Goal: Transaction & Acquisition: Purchase product/service

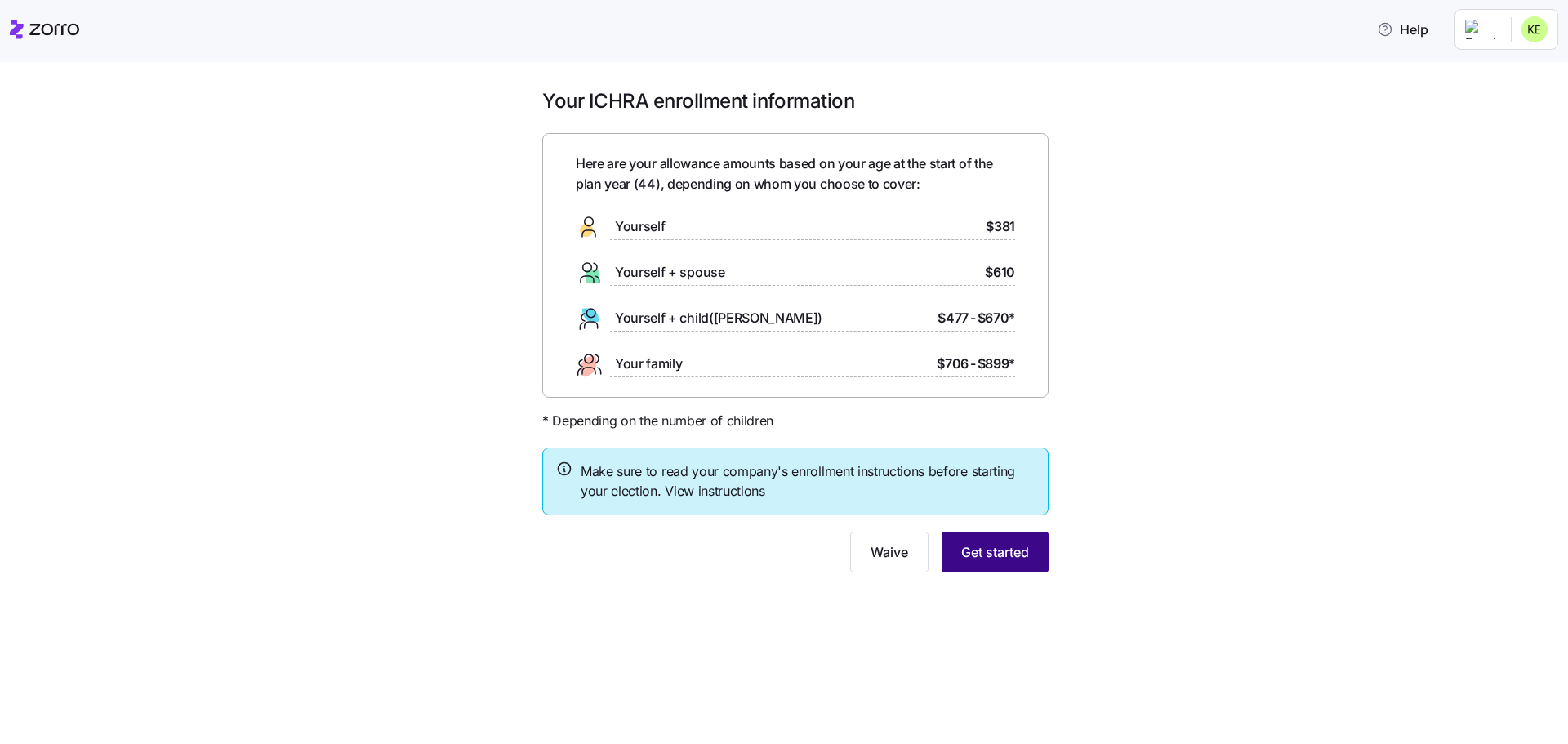
click at [987, 544] on span "Get started" at bounding box center [995, 551] width 68 height 19
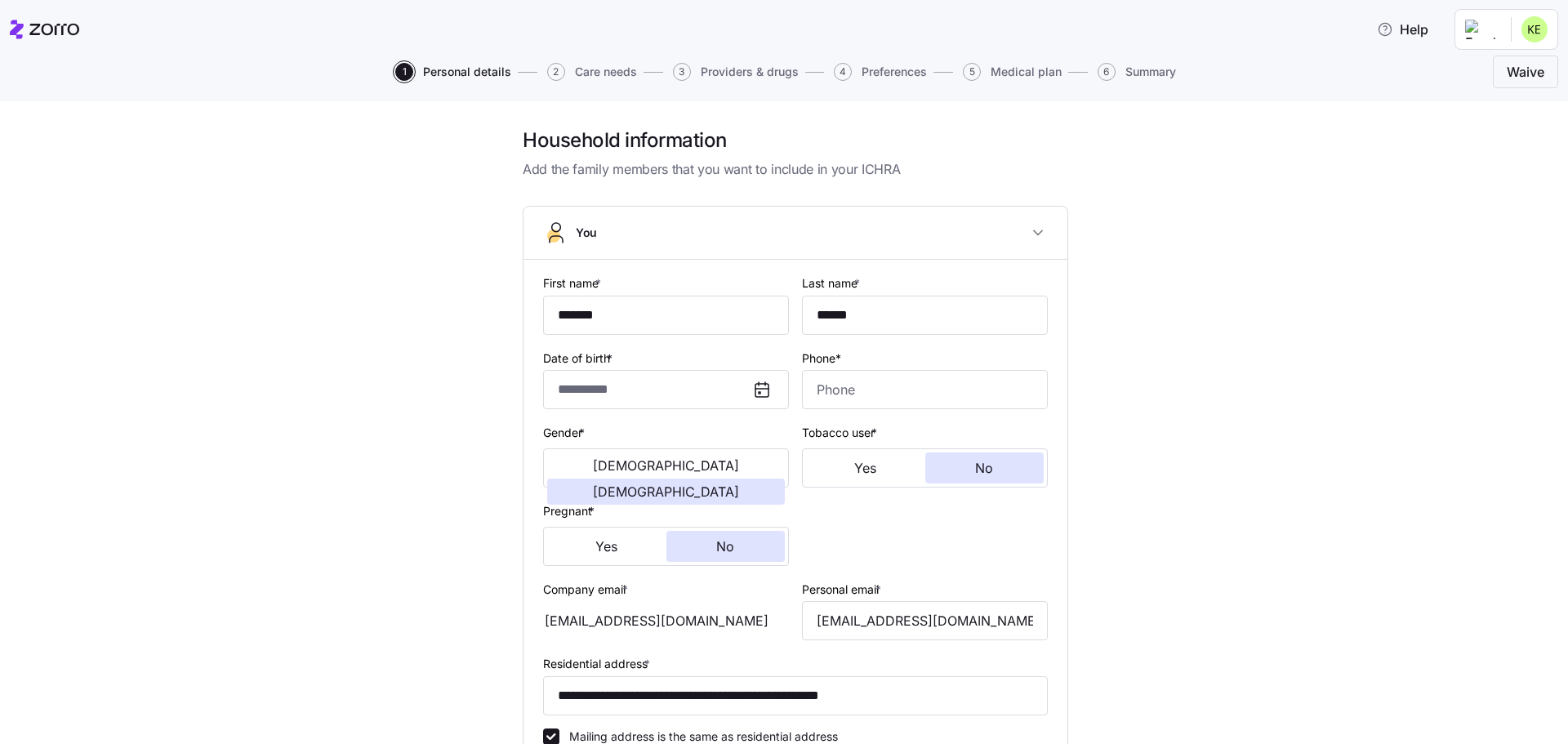
type input "*******"
type input "******"
type input "[EMAIL_ADDRESS][DOMAIN_NAME]"
type input "**********"
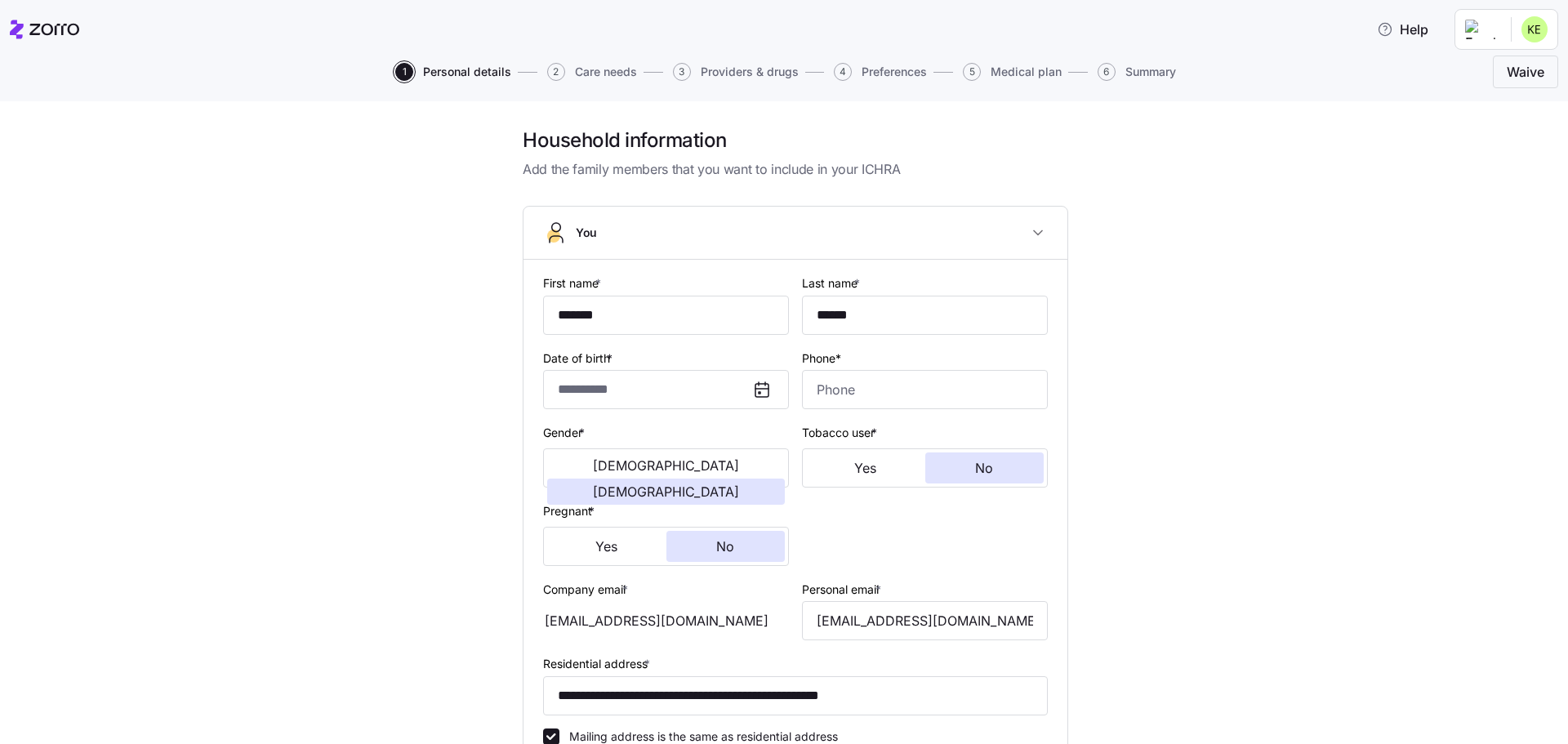
checkbox input "true"
type input "**********"
type input "[PHONE_NUMBER]"
type input "[DEMOGRAPHIC_DATA] citizen"
type input "Married"
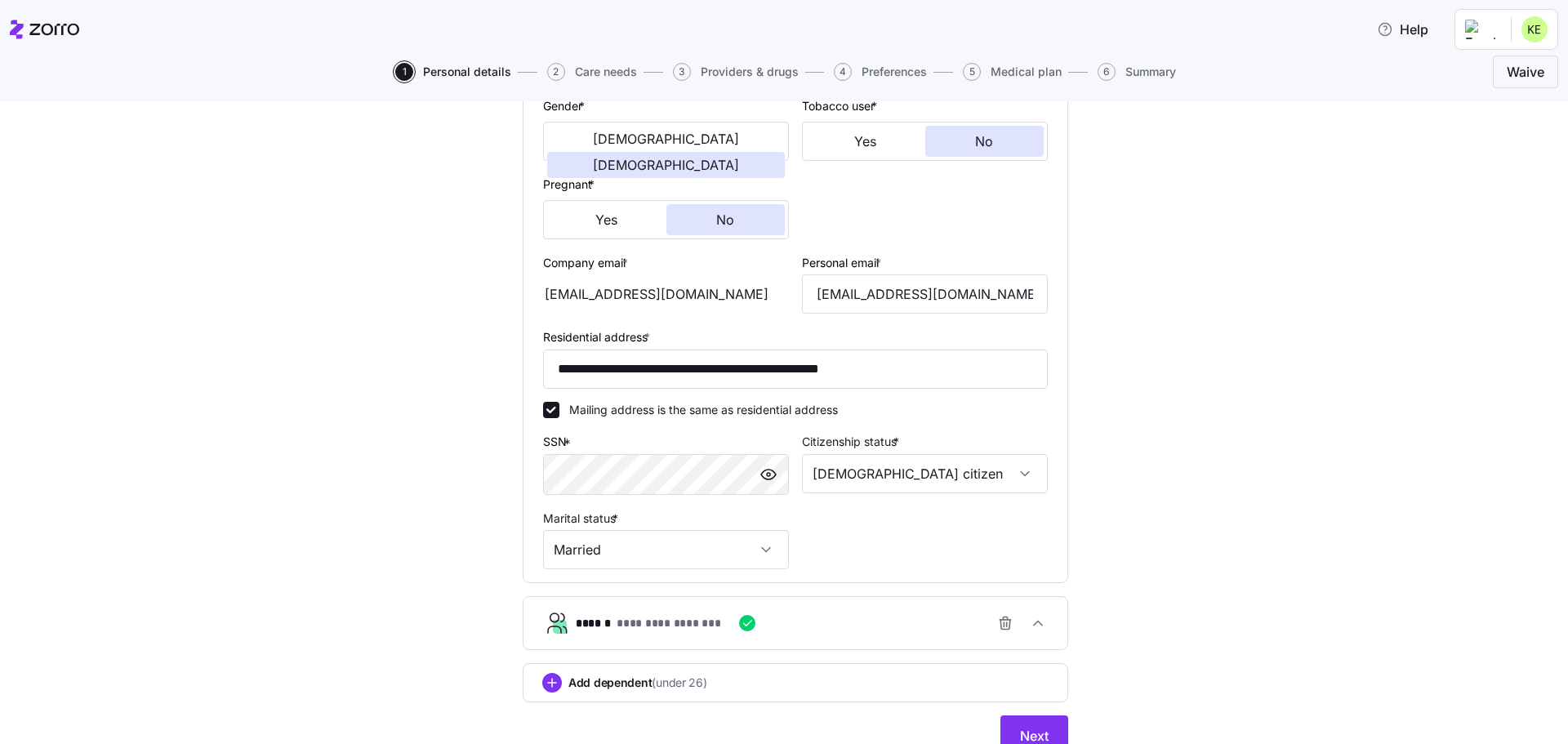
scroll to position [397, 0]
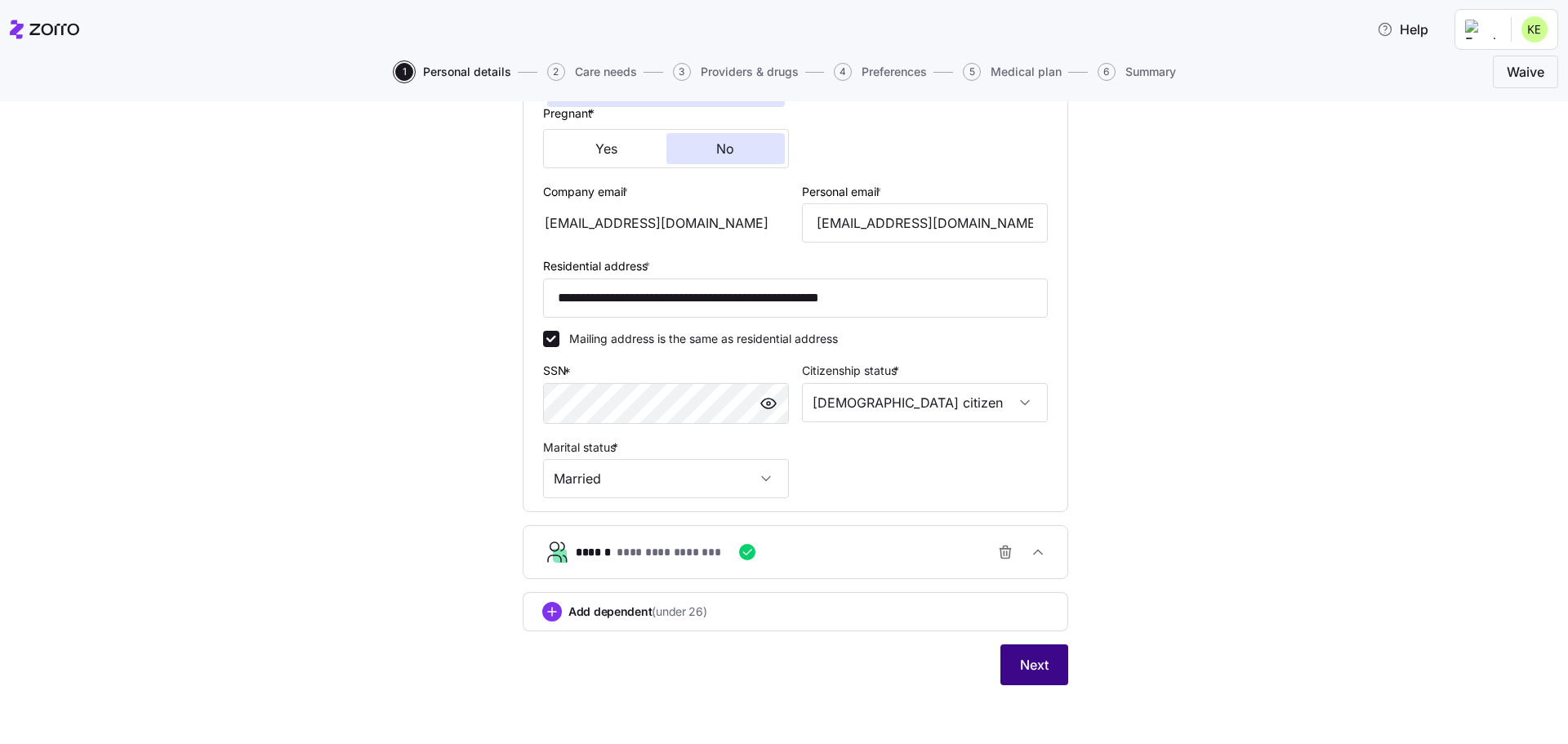
click at [1039, 666] on span "Next" at bounding box center [1033, 665] width 28 height 19
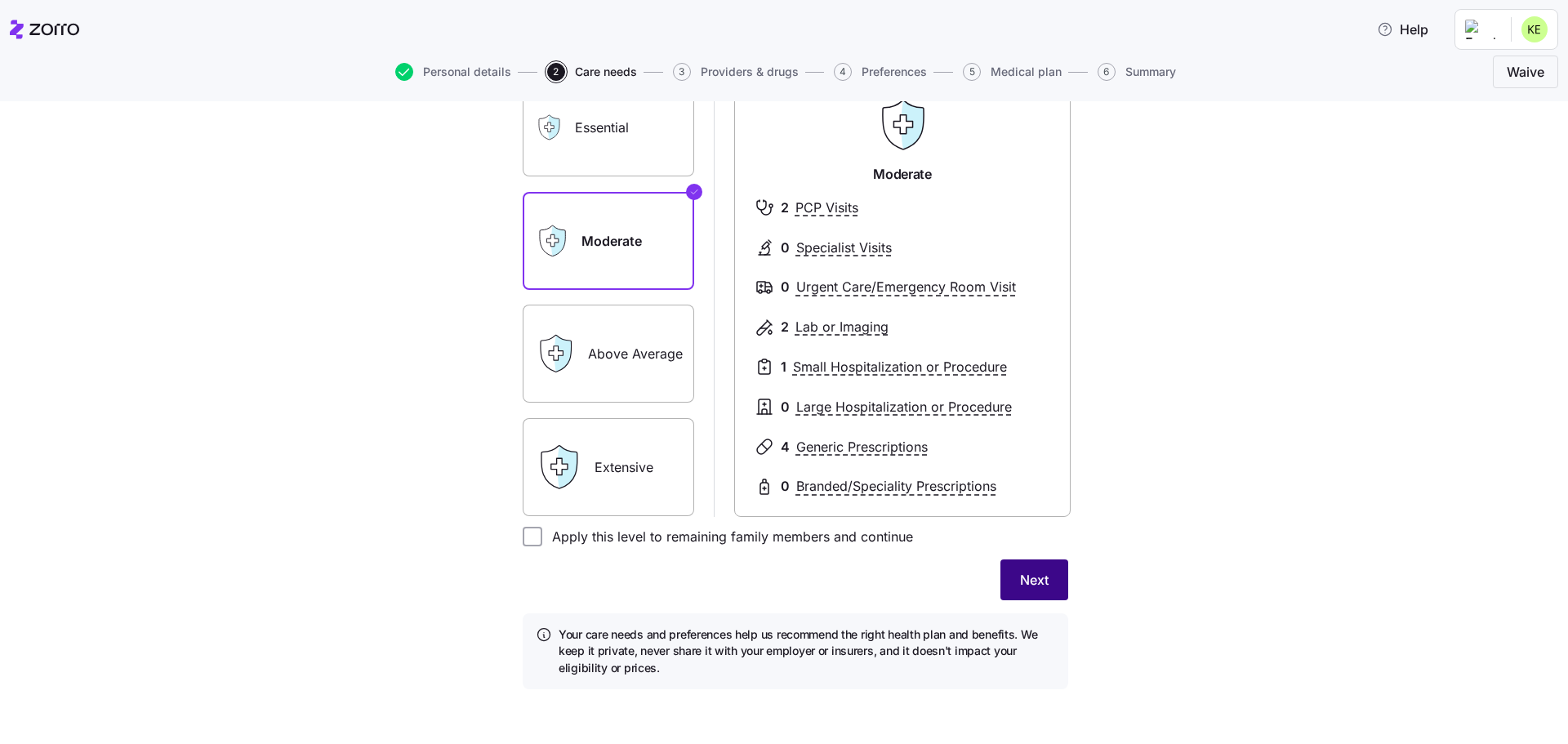
click at [1043, 572] on button "Next" at bounding box center [1034, 579] width 68 height 41
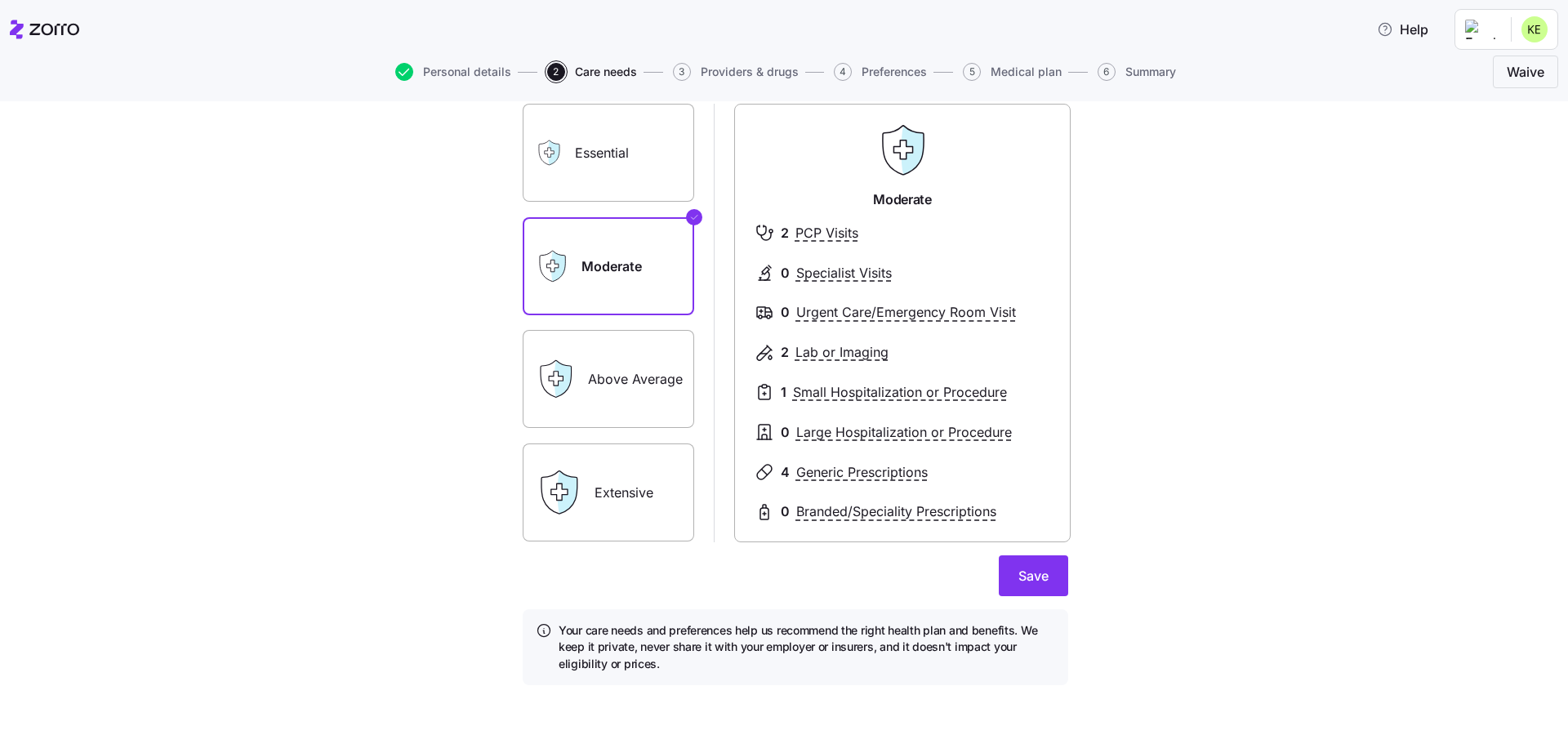
scroll to position [145, 0]
click at [1028, 571] on span "Save" at bounding box center [1033, 575] width 30 height 19
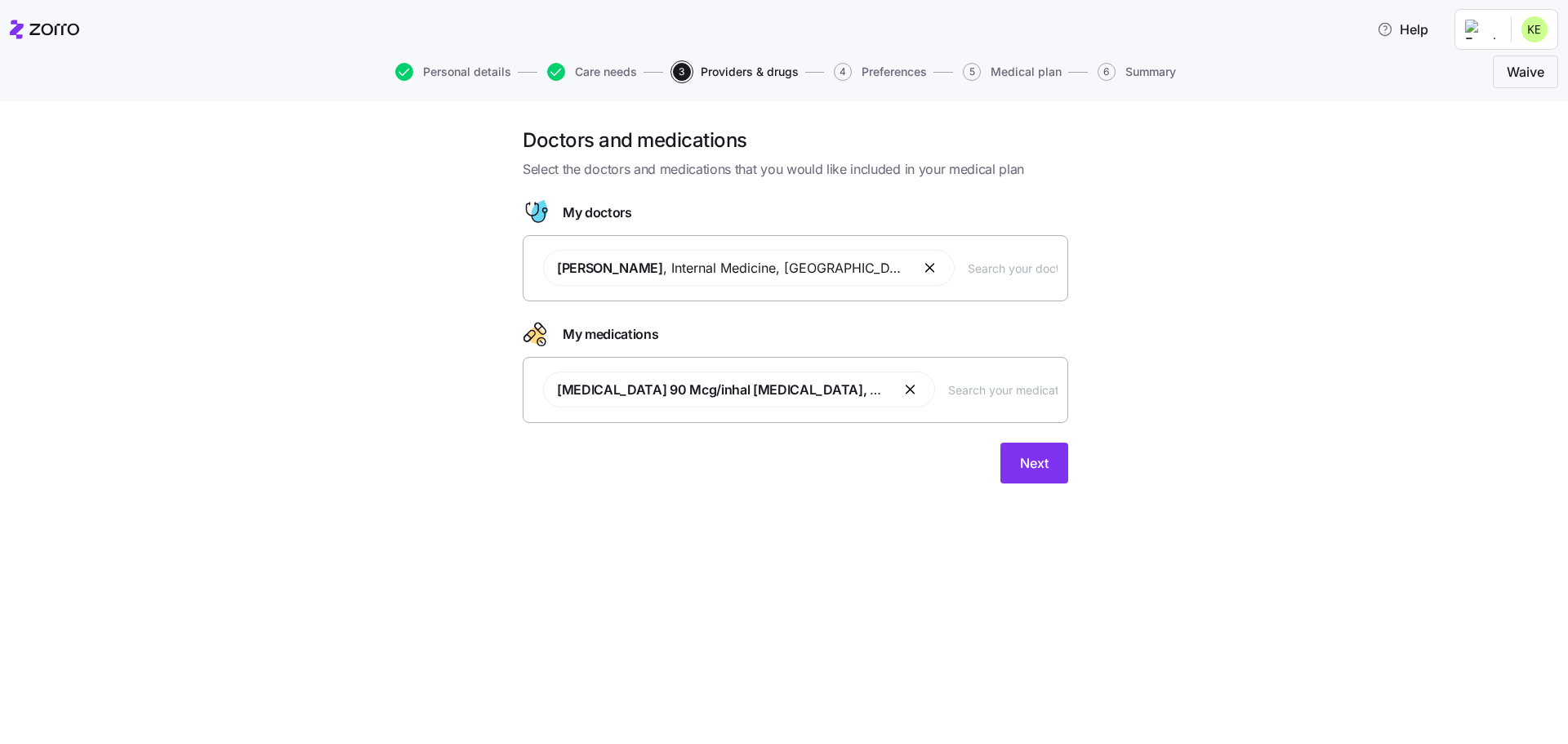
click at [967, 271] on input "text" at bounding box center [1012, 267] width 90 height 18
click at [726, 64] on button "3 Providers & drugs" at bounding box center [736, 72] width 126 height 18
click at [726, 71] on span "Providers & drugs" at bounding box center [749, 72] width 98 height 12
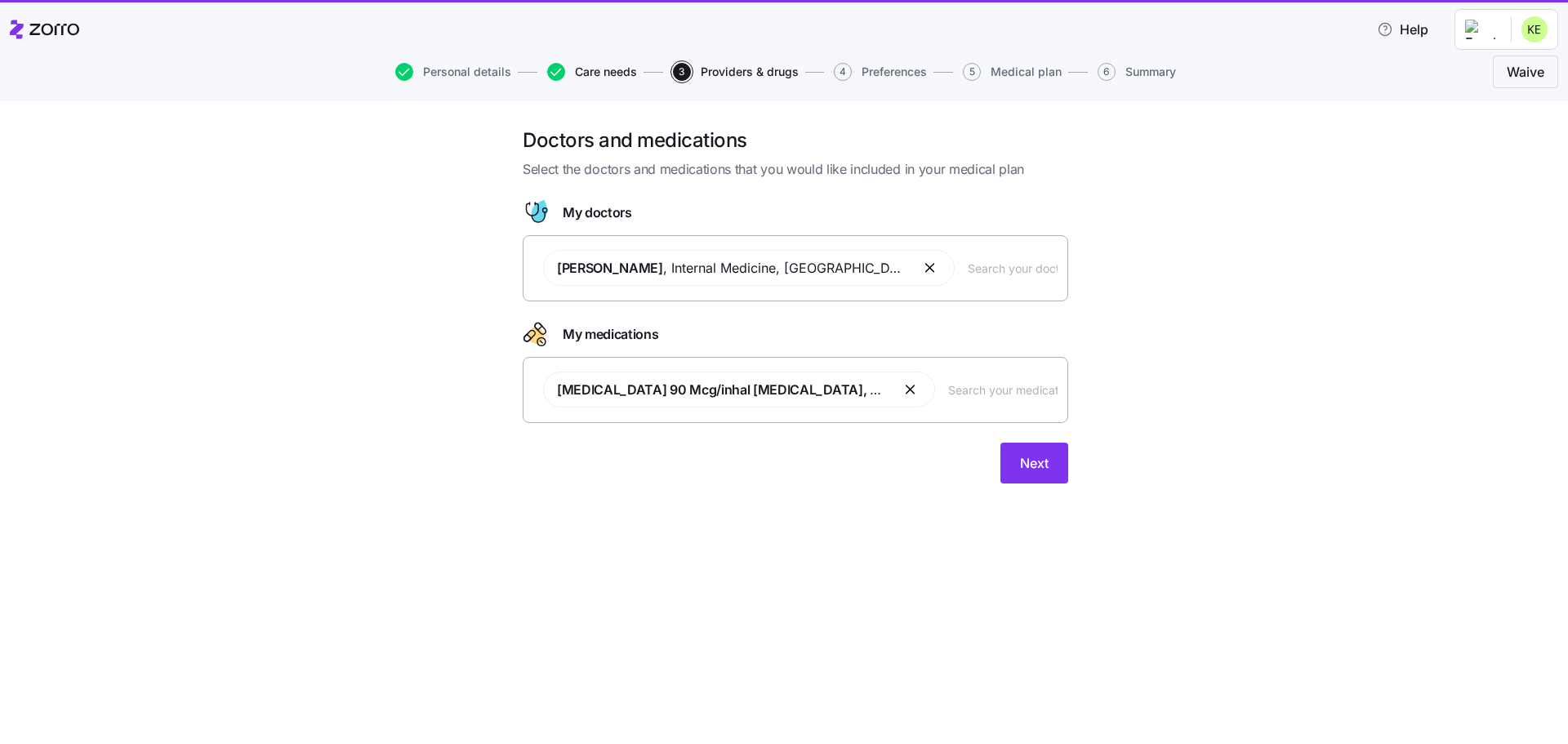
click at [590, 69] on span "Care needs" at bounding box center [606, 72] width 62 height 12
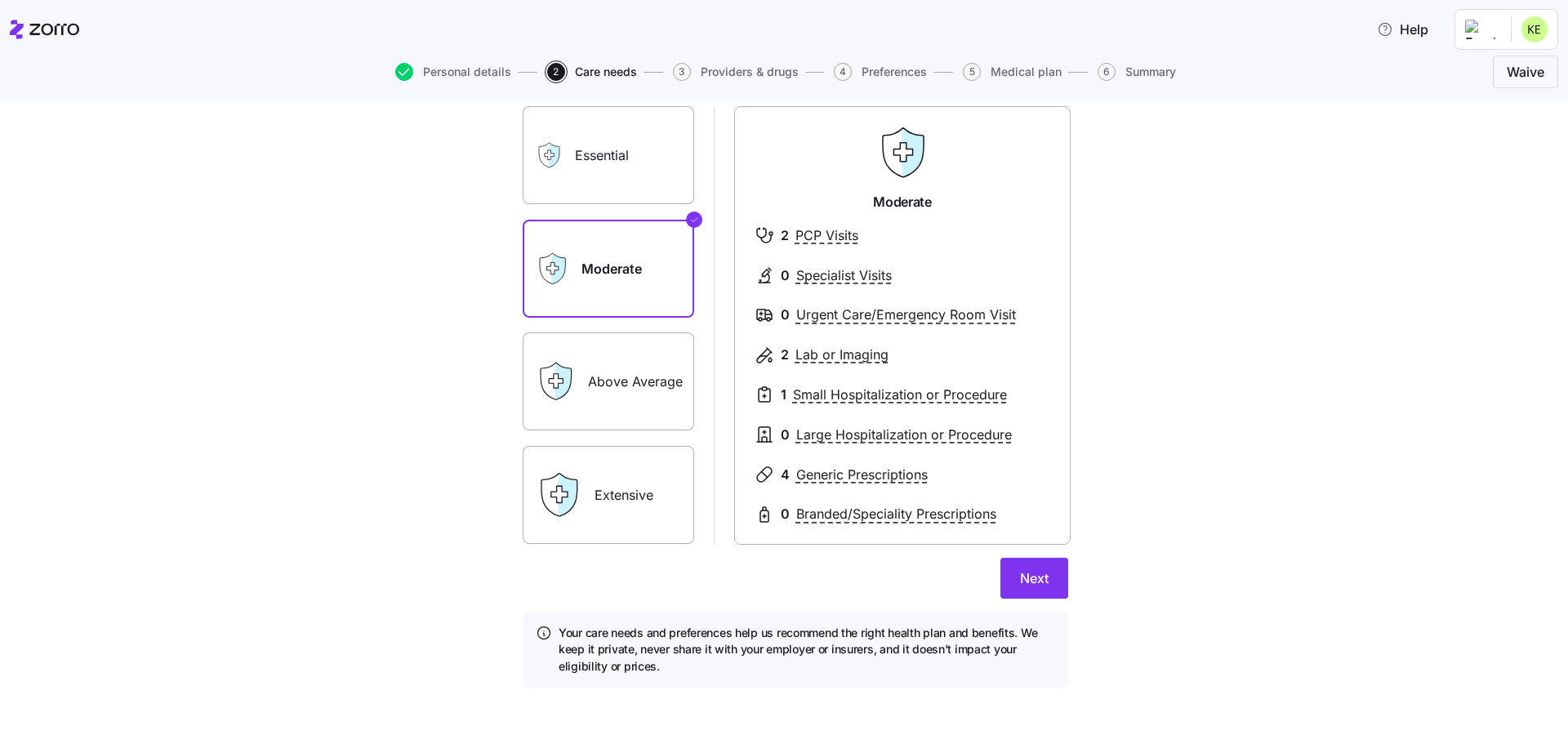
scroll to position [146, 0]
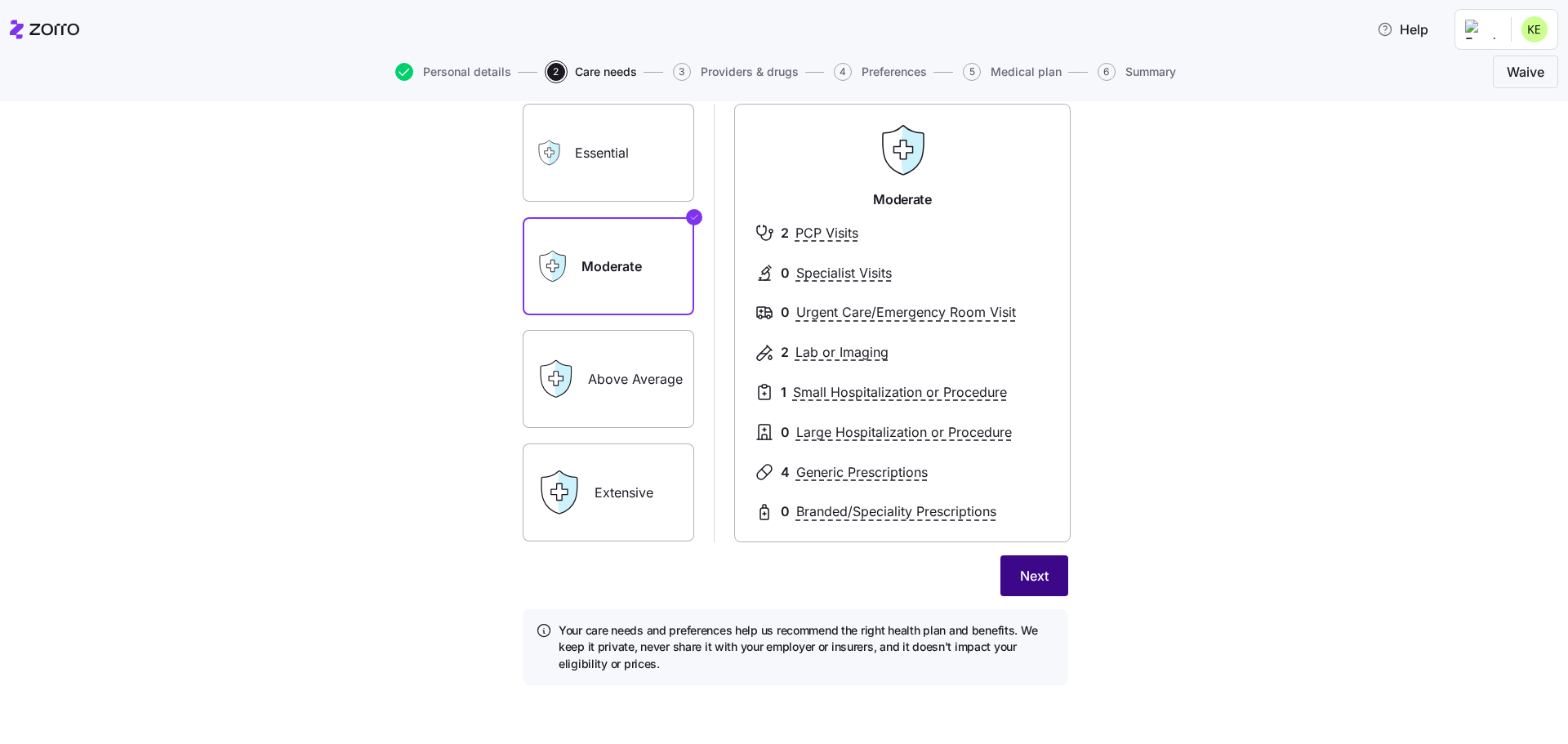
click at [1034, 572] on span "Next" at bounding box center [1033, 575] width 28 height 19
click at [748, 66] on span "Providers & drugs" at bounding box center [749, 72] width 98 height 12
click at [745, 76] on span "Providers & drugs" at bounding box center [749, 72] width 98 height 12
click at [1034, 583] on span "Save" at bounding box center [1033, 575] width 30 height 19
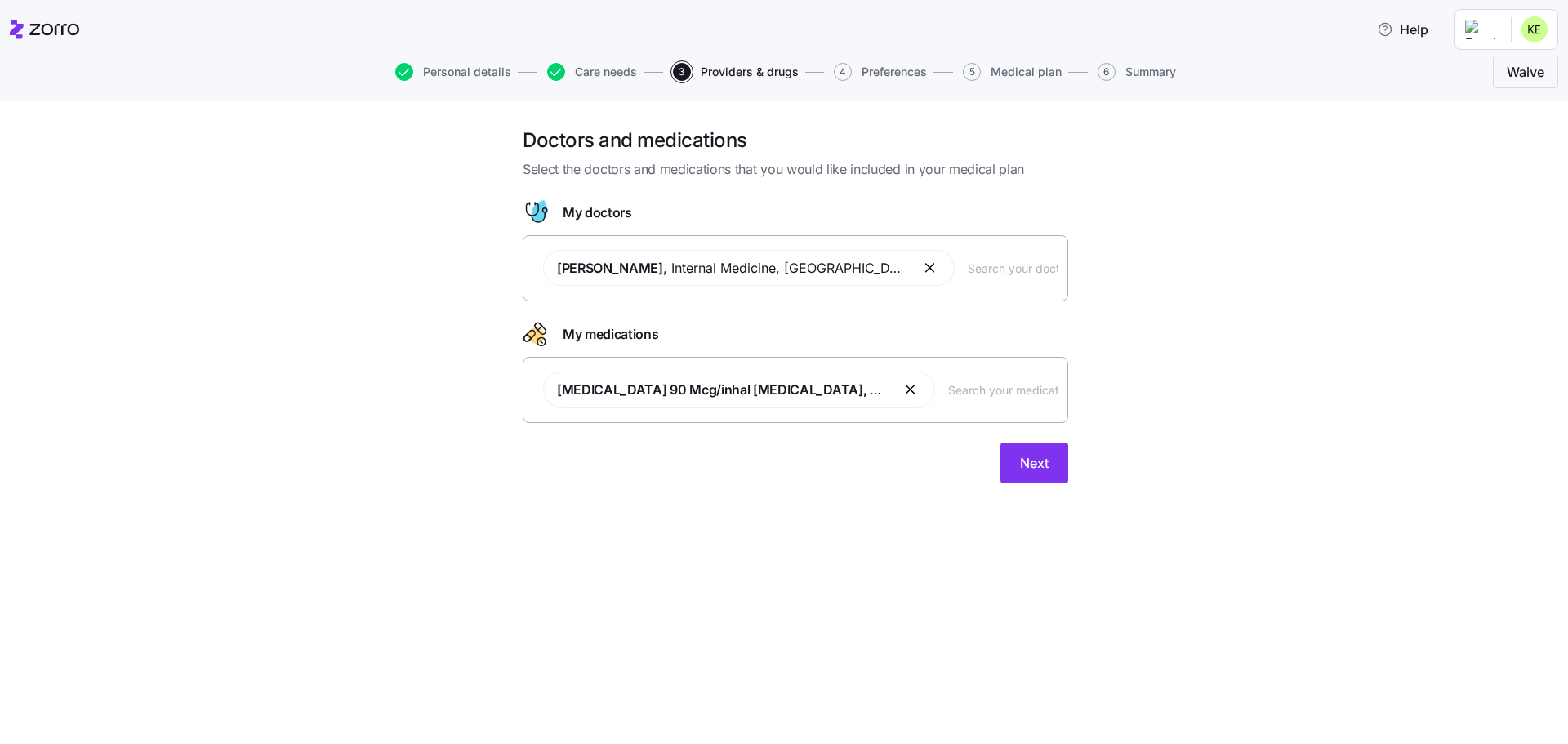
click at [601, 210] on span "My doctors" at bounding box center [597, 212] width 70 height 20
click at [967, 269] on input "text" at bounding box center [1012, 267] width 90 height 18
click at [967, 265] on input "text" at bounding box center [1012, 267] width 90 height 18
type input "[PERSON_NAME]"
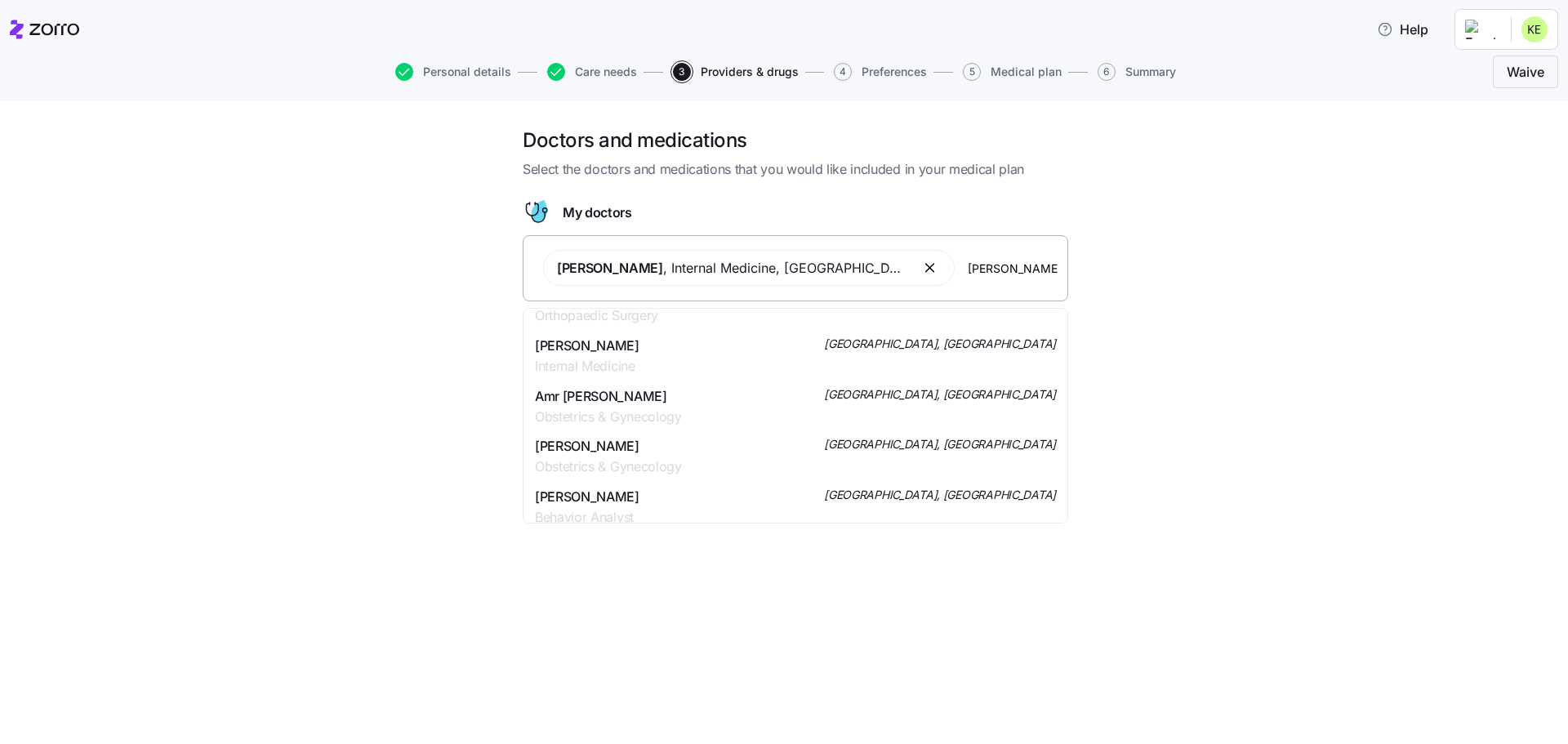
scroll to position [164, 0]
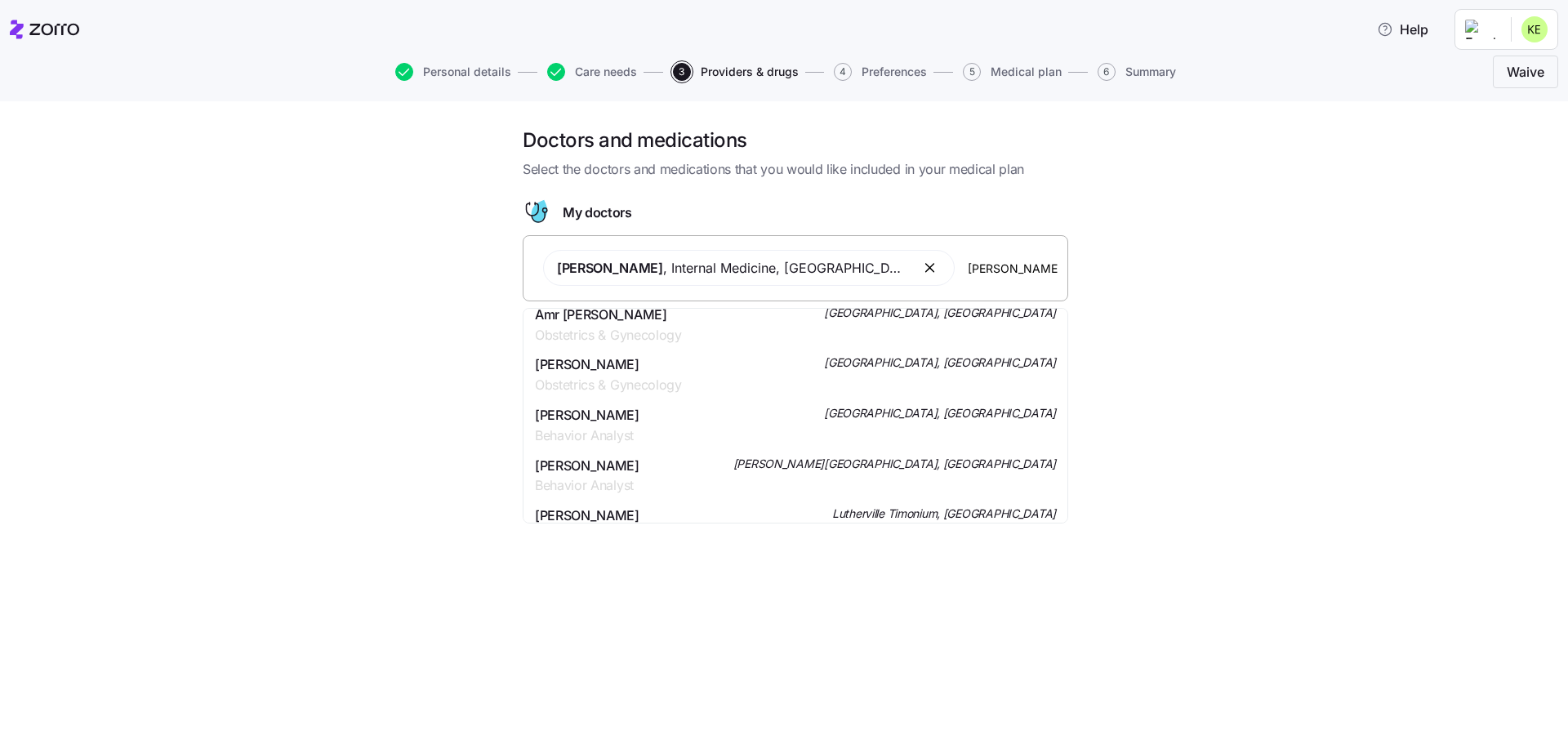
click at [623, 368] on span "[PERSON_NAME]" at bounding box center [609, 364] width 147 height 20
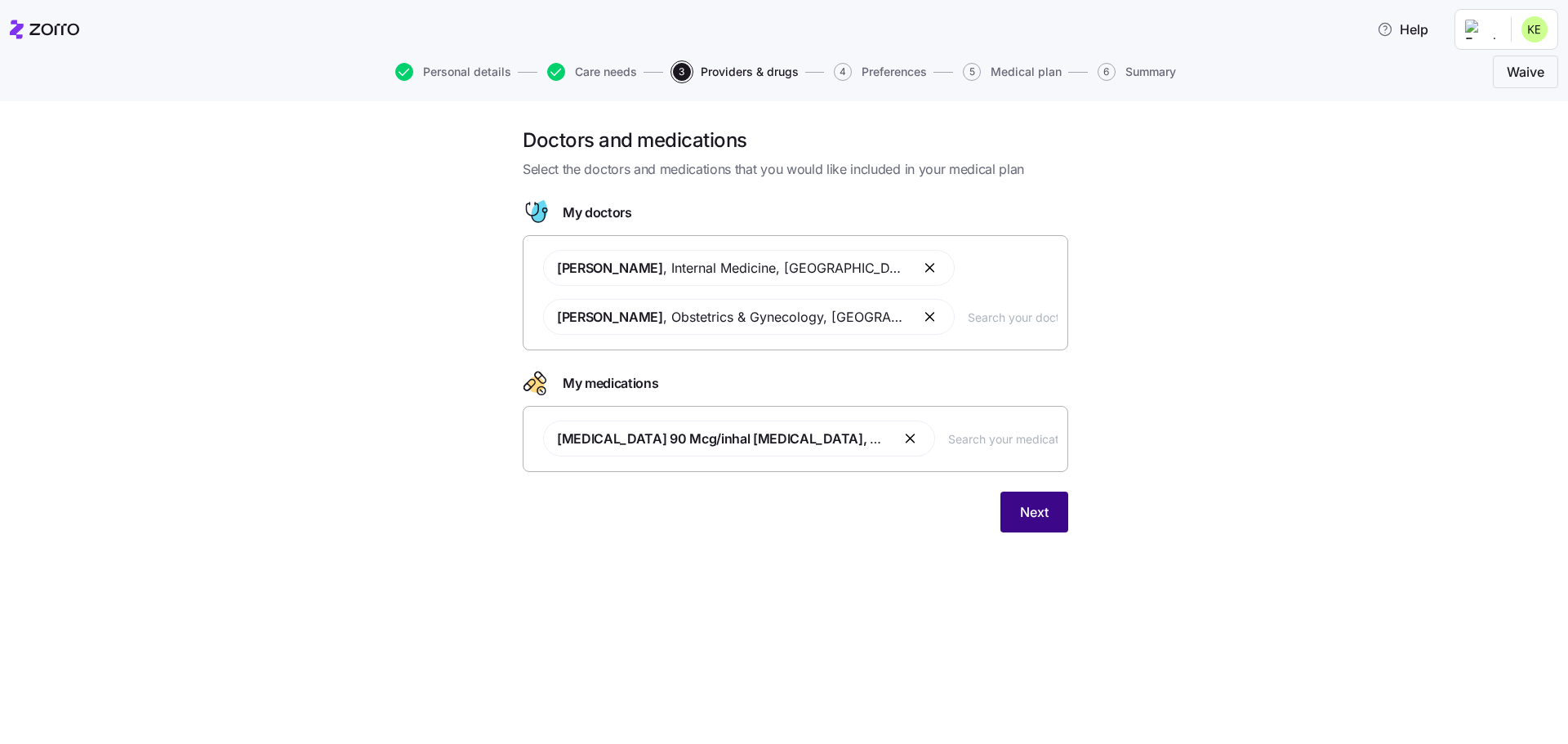
click at [1050, 511] on button "Next" at bounding box center [1034, 512] width 68 height 41
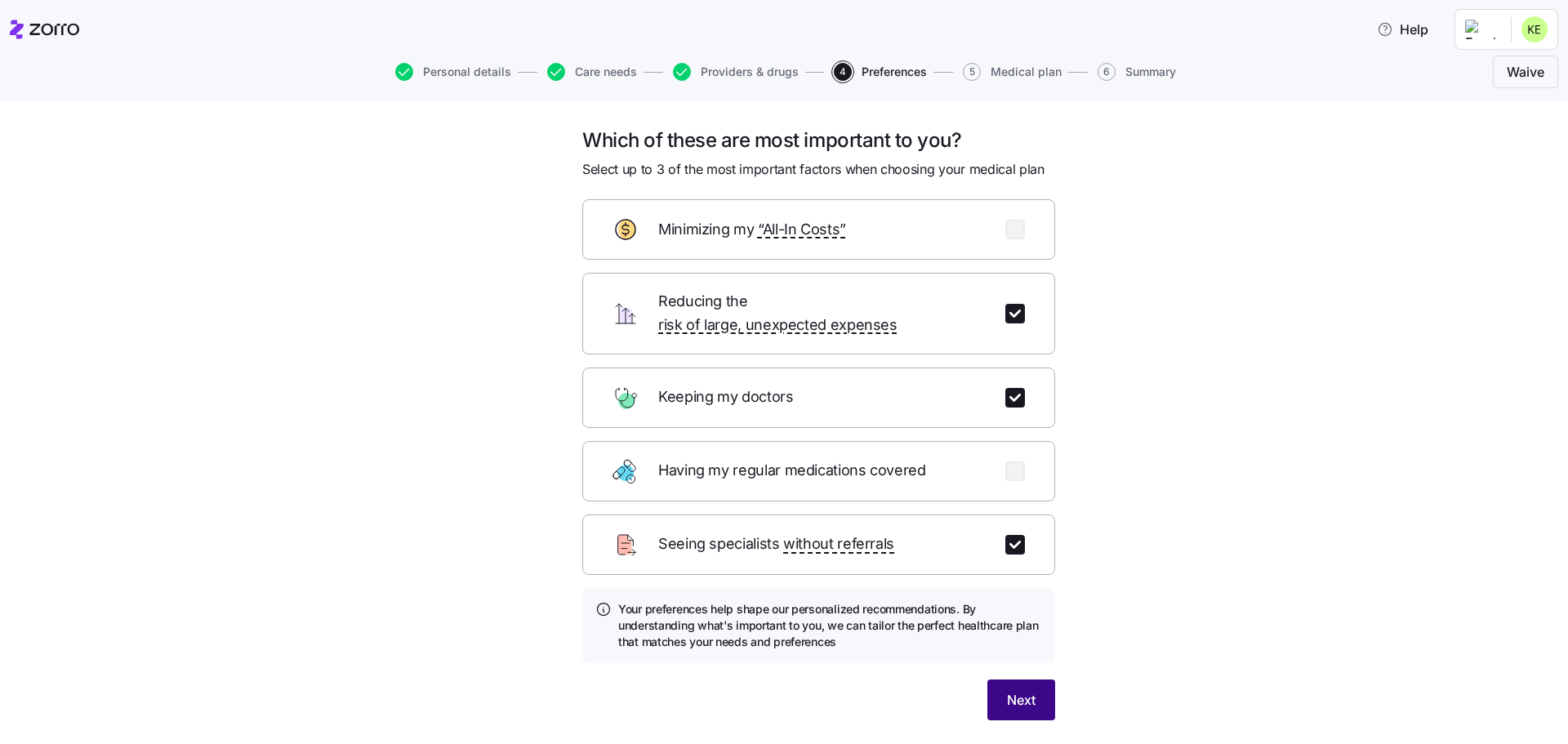
click at [1027, 690] on span "Next" at bounding box center [1020, 699] width 28 height 19
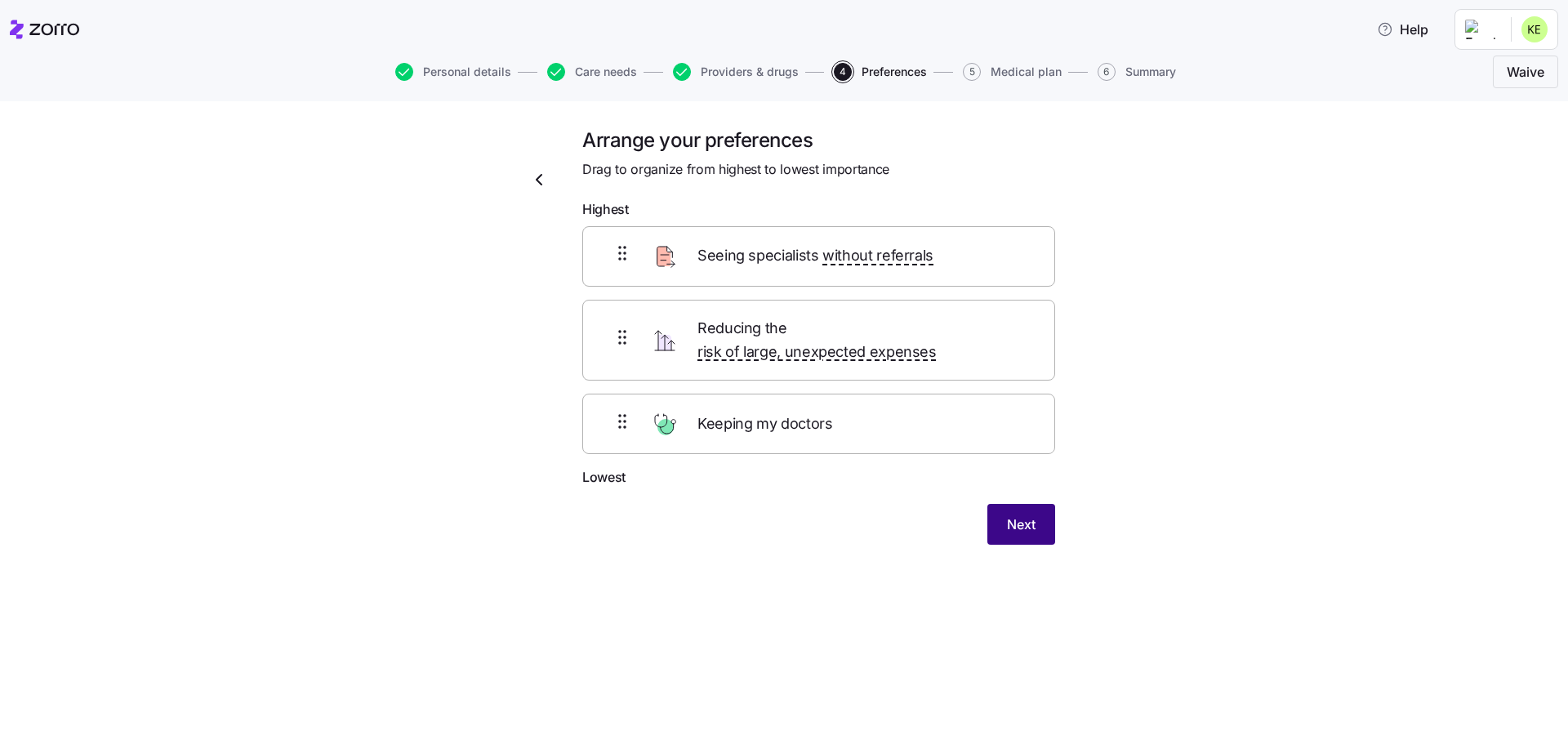
click at [1029, 514] on span "Next" at bounding box center [1020, 524] width 28 height 19
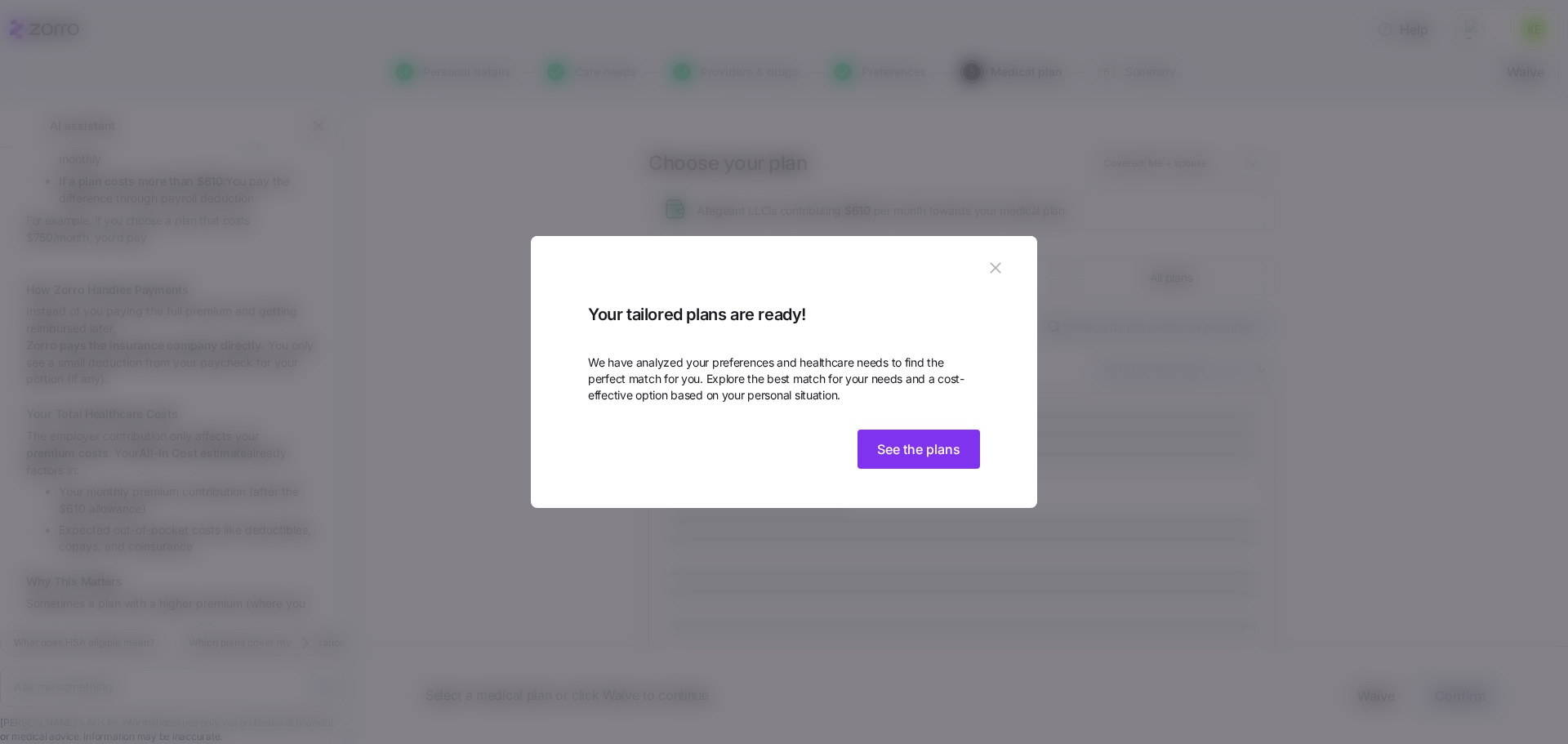
scroll to position [462, 0]
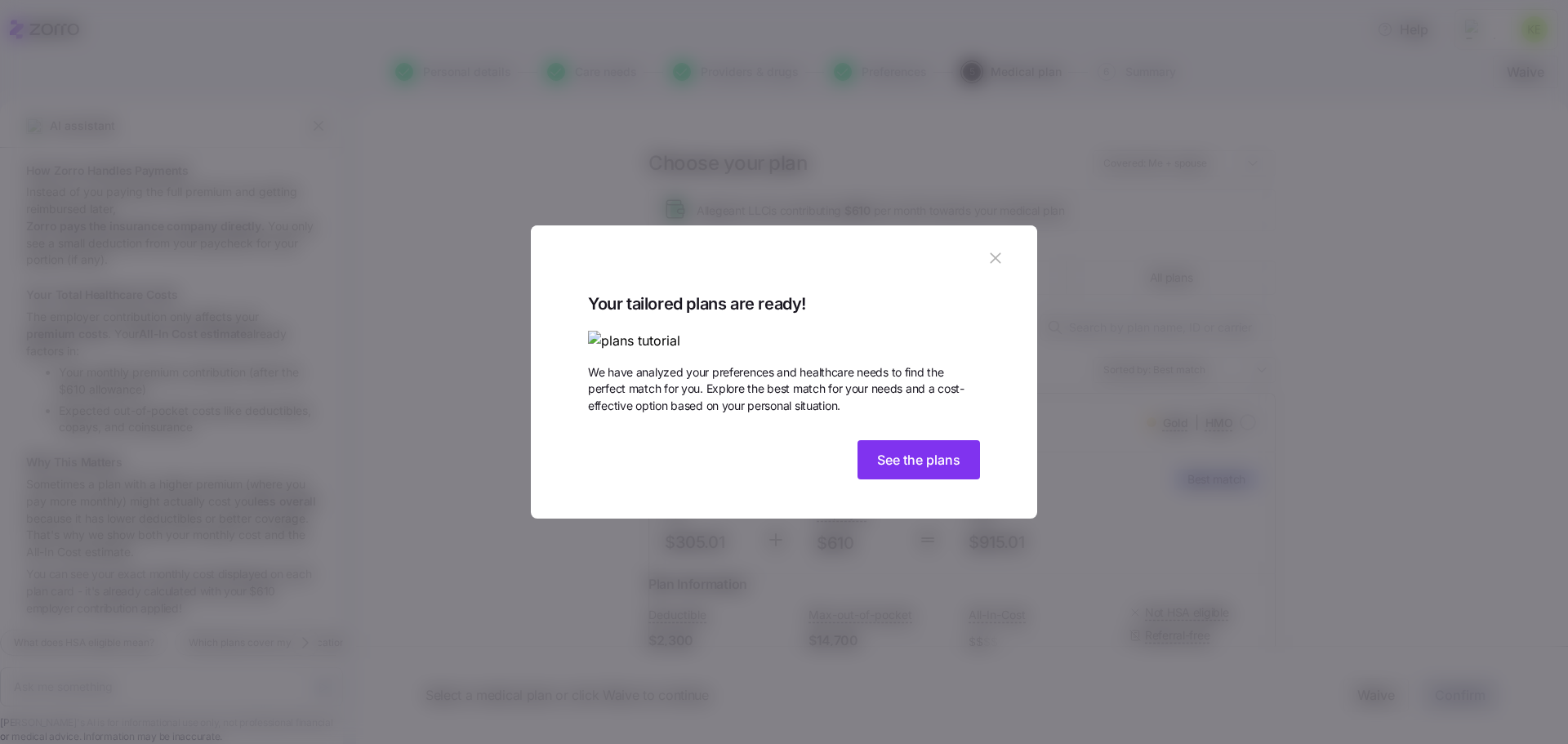
click at [992, 249] on icon "button" at bounding box center [995, 258] width 18 height 18
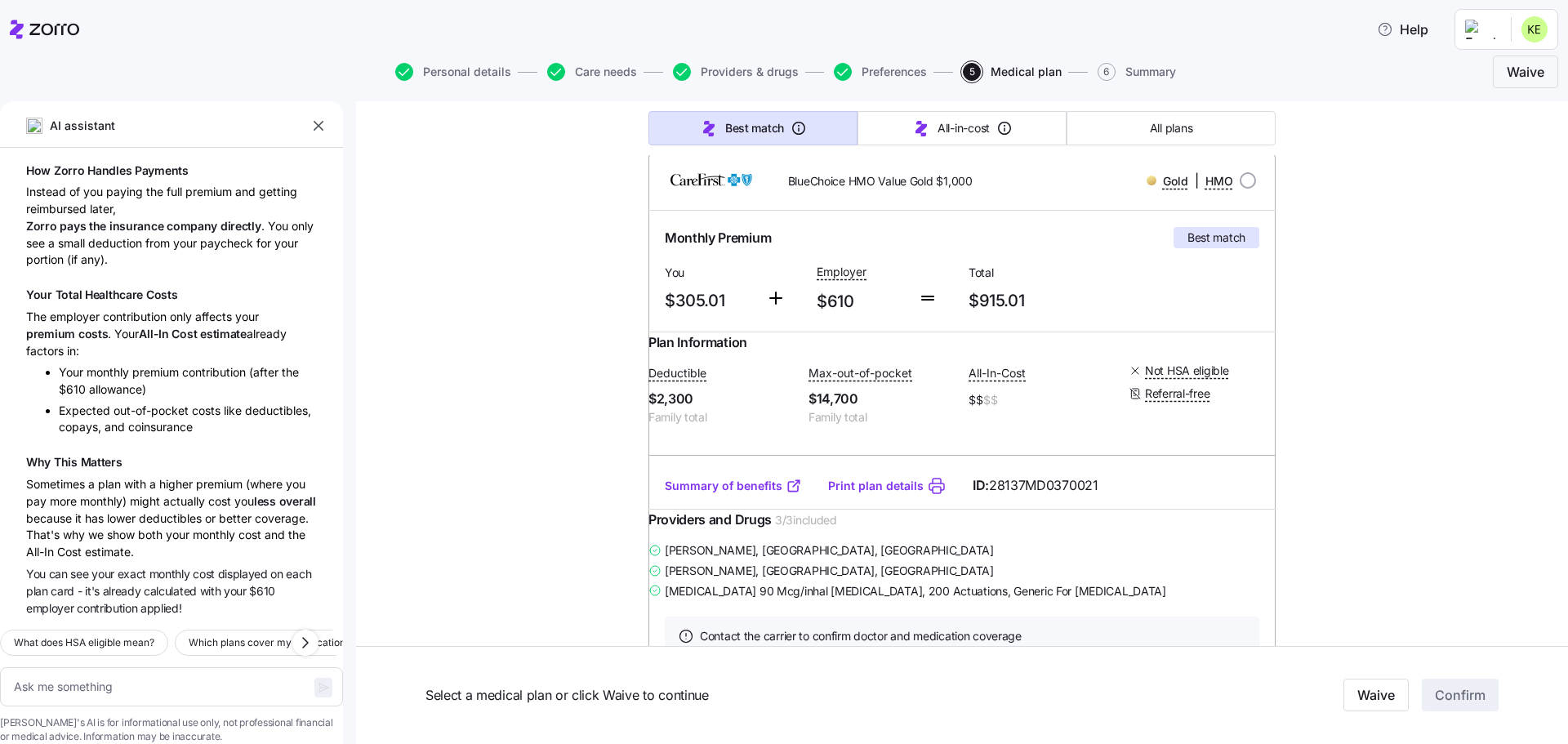
scroll to position [164, 0]
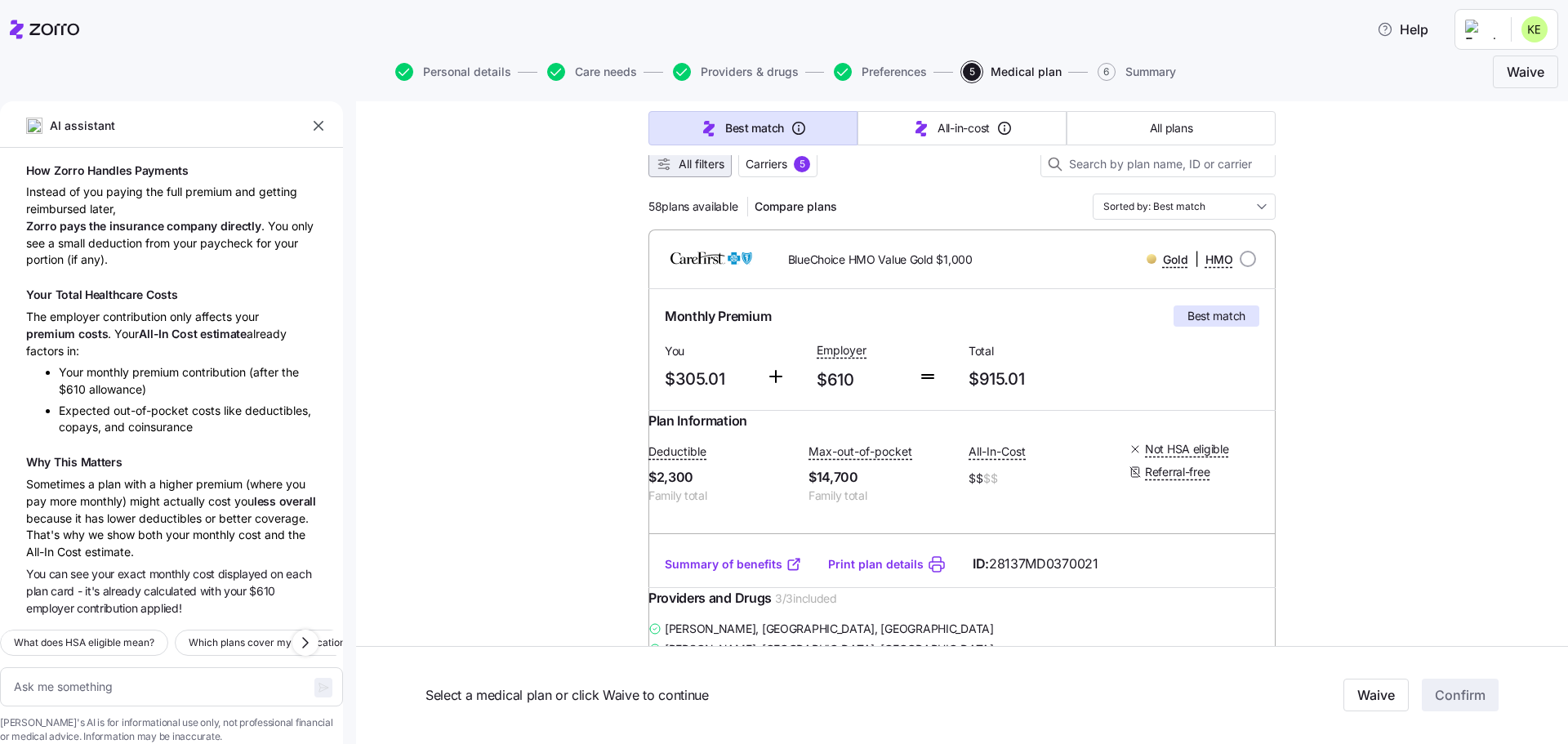
click at [692, 168] on span "All filters" at bounding box center [701, 164] width 46 height 16
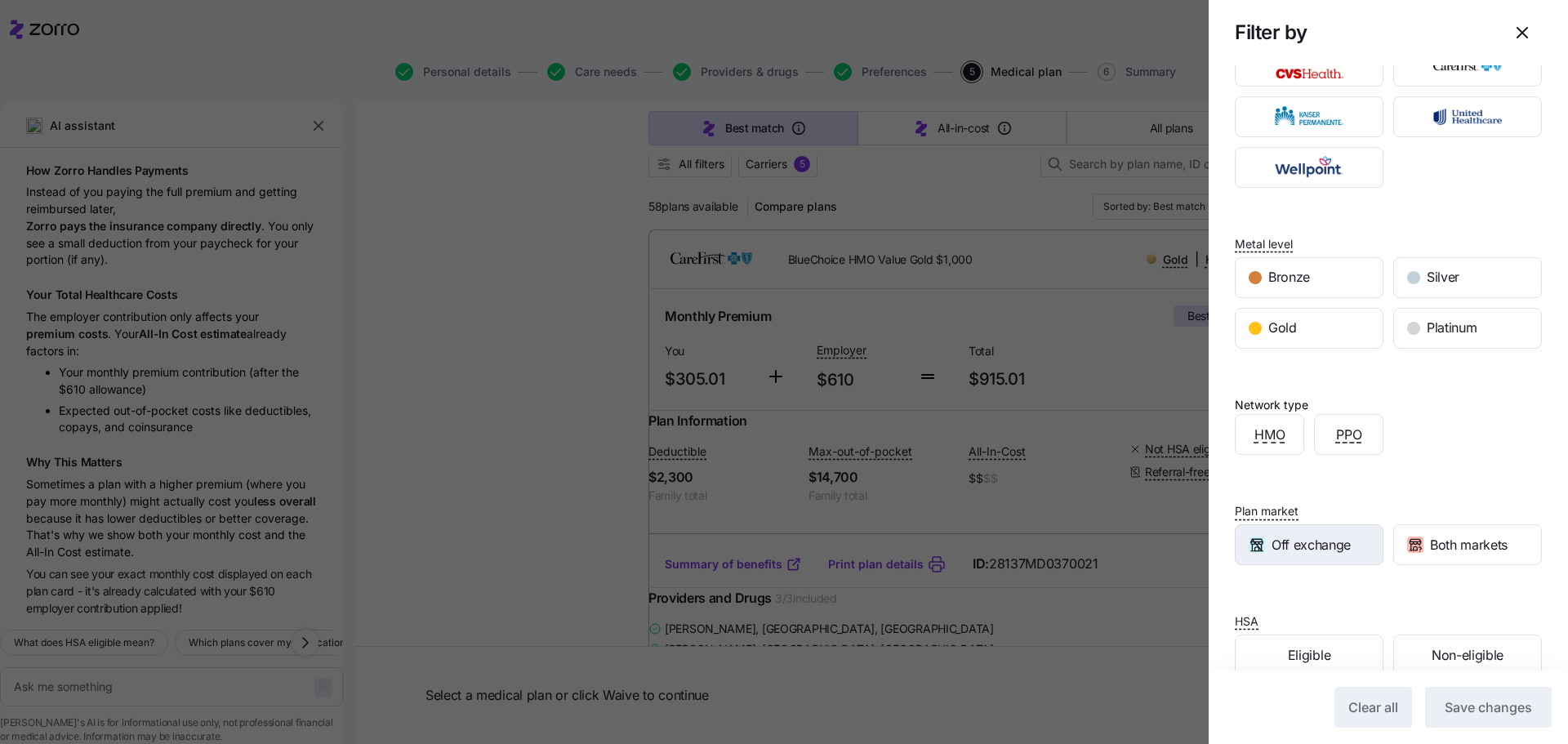
scroll to position [84, 0]
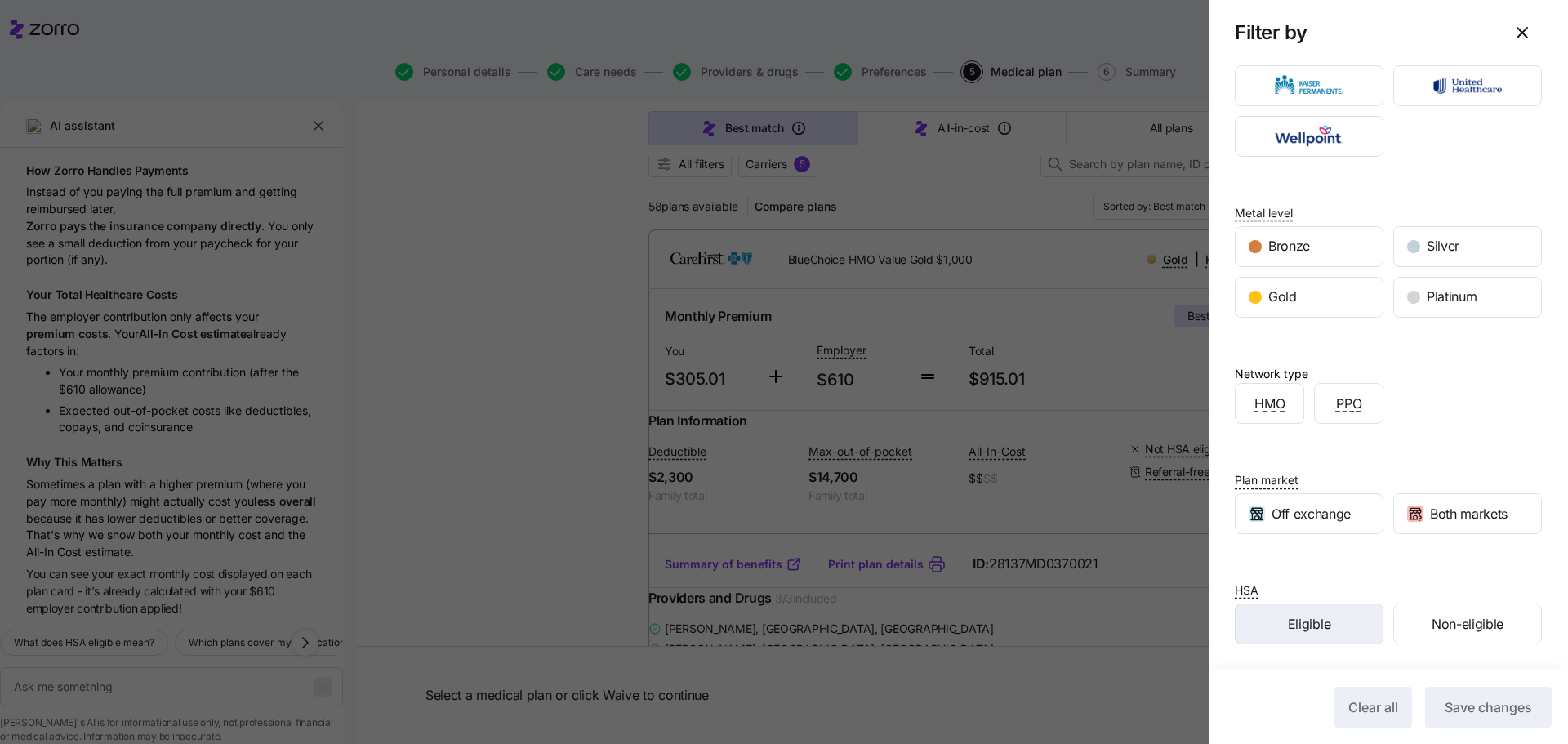
click at [1329, 627] on div "Eligible" at bounding box center [1309, 623] width 147 height 39
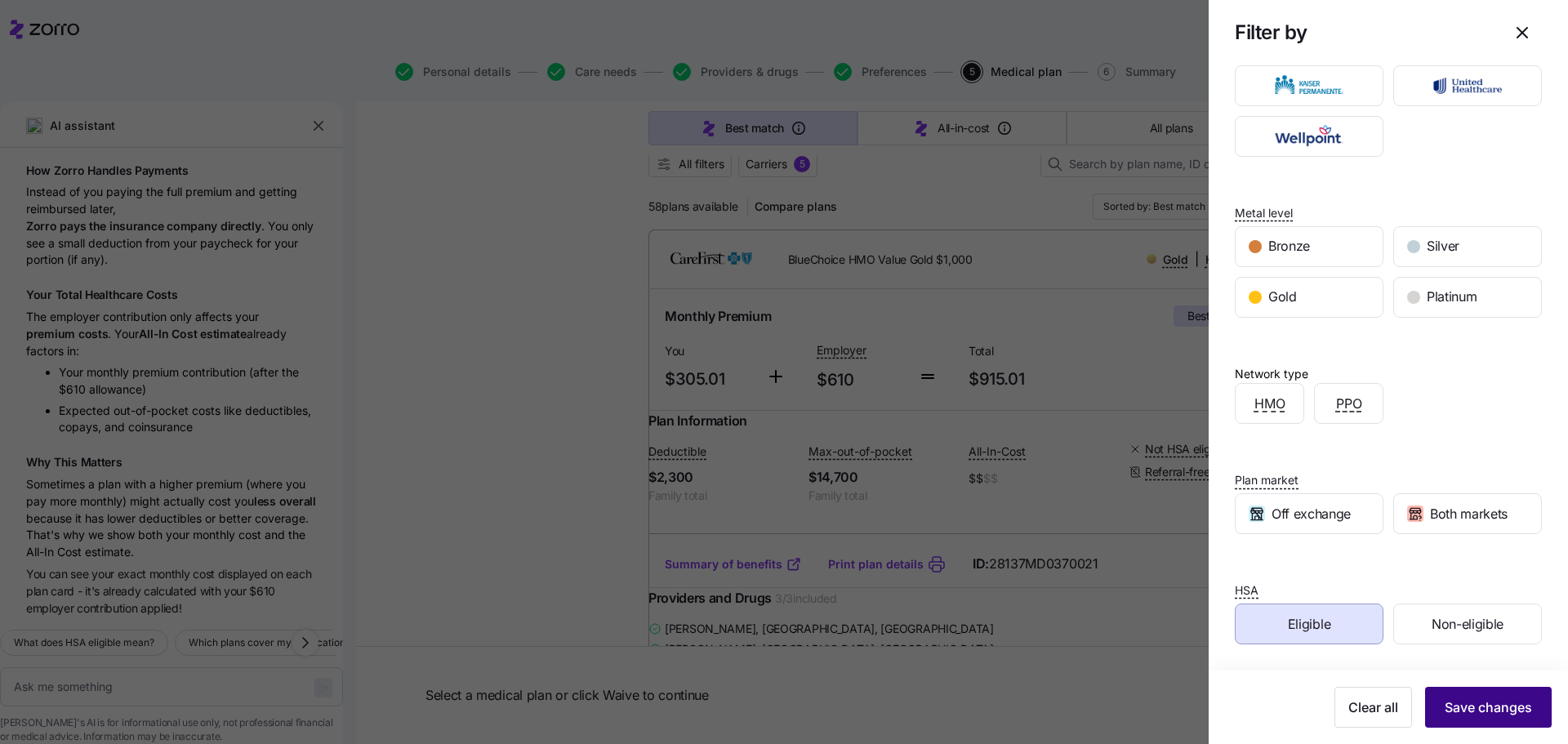
click at [1454, 698] on span "Save changes" at bounding box center [1488, 707] width 87 height 19
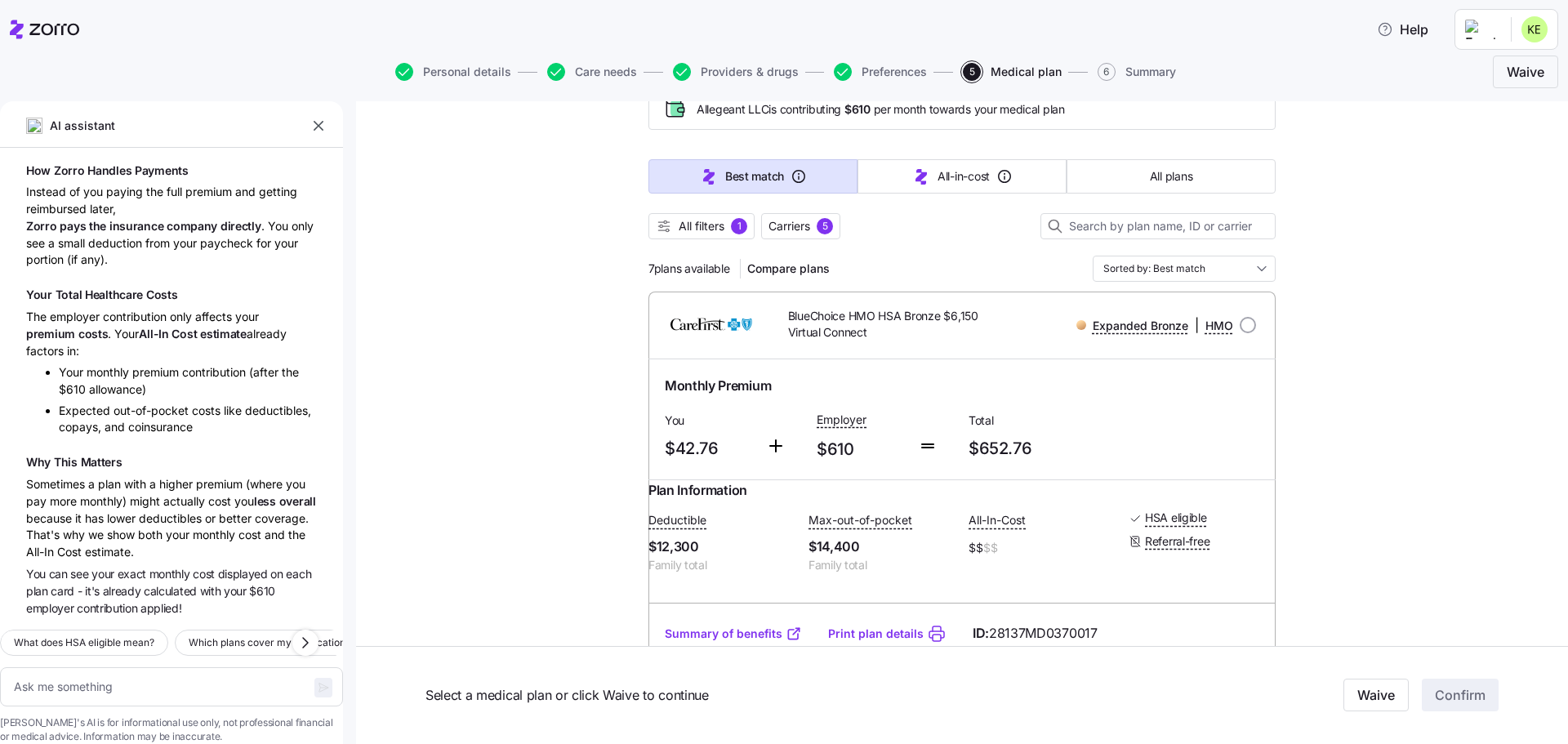
scroll to position [0, 0]
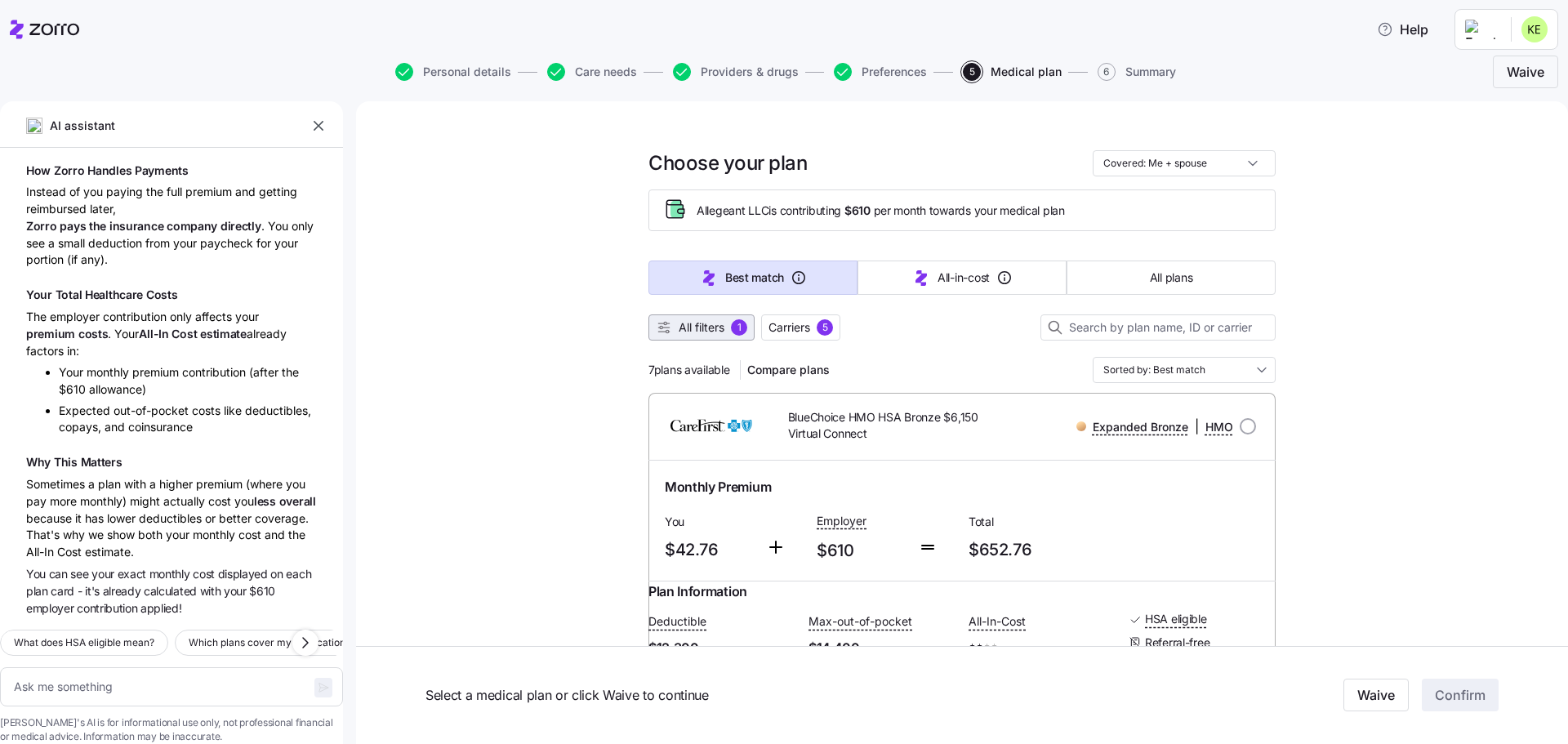
click at [697, 329] on span "All filters" at bounding box center [701, 326] width 46 height 16
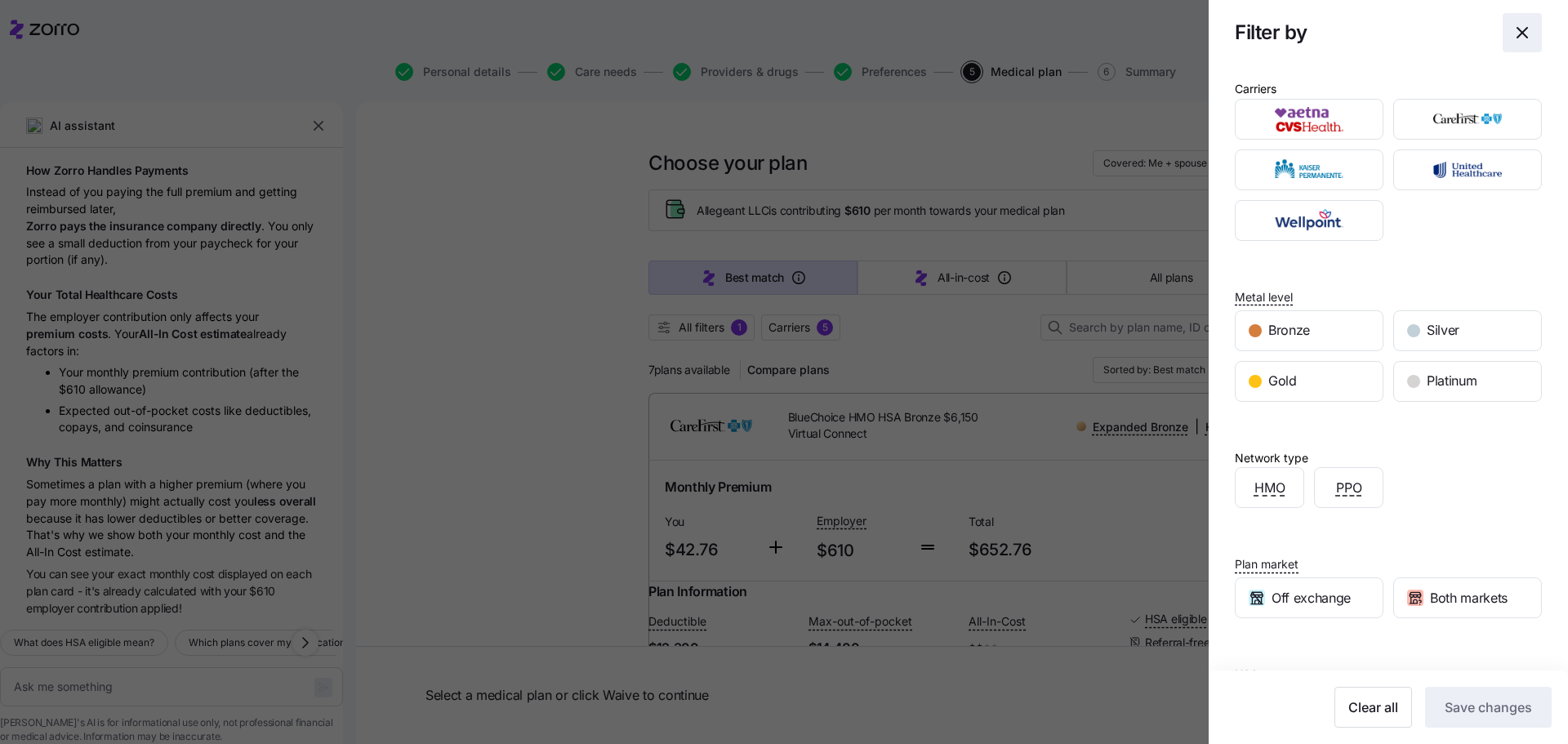
click at [1512, 34] on icon "button" at bounding box center [1521, 33] width 19 height 19
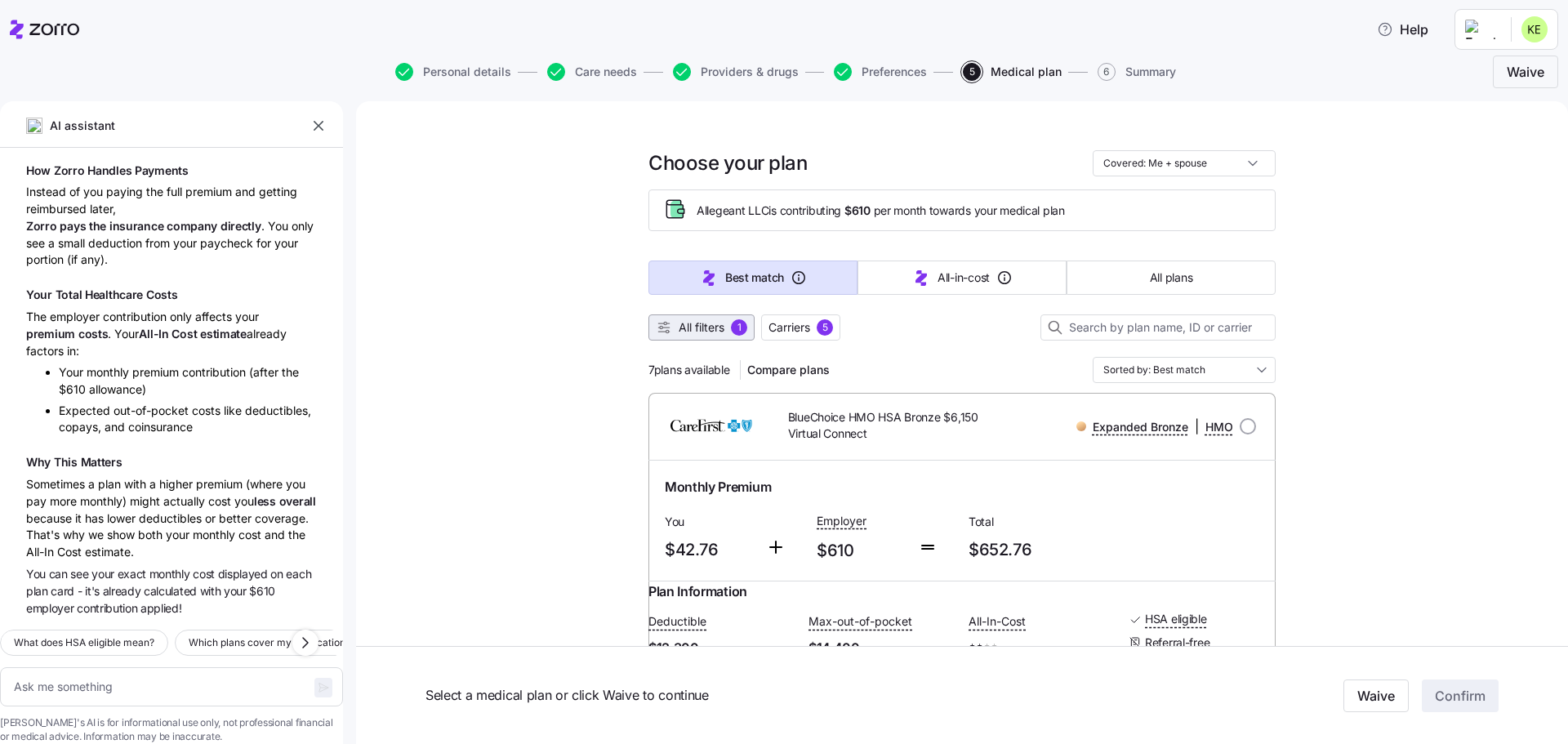
click at [722, 326] on span "All filters 1" at bounding box center [702, 326] width 91 height 16
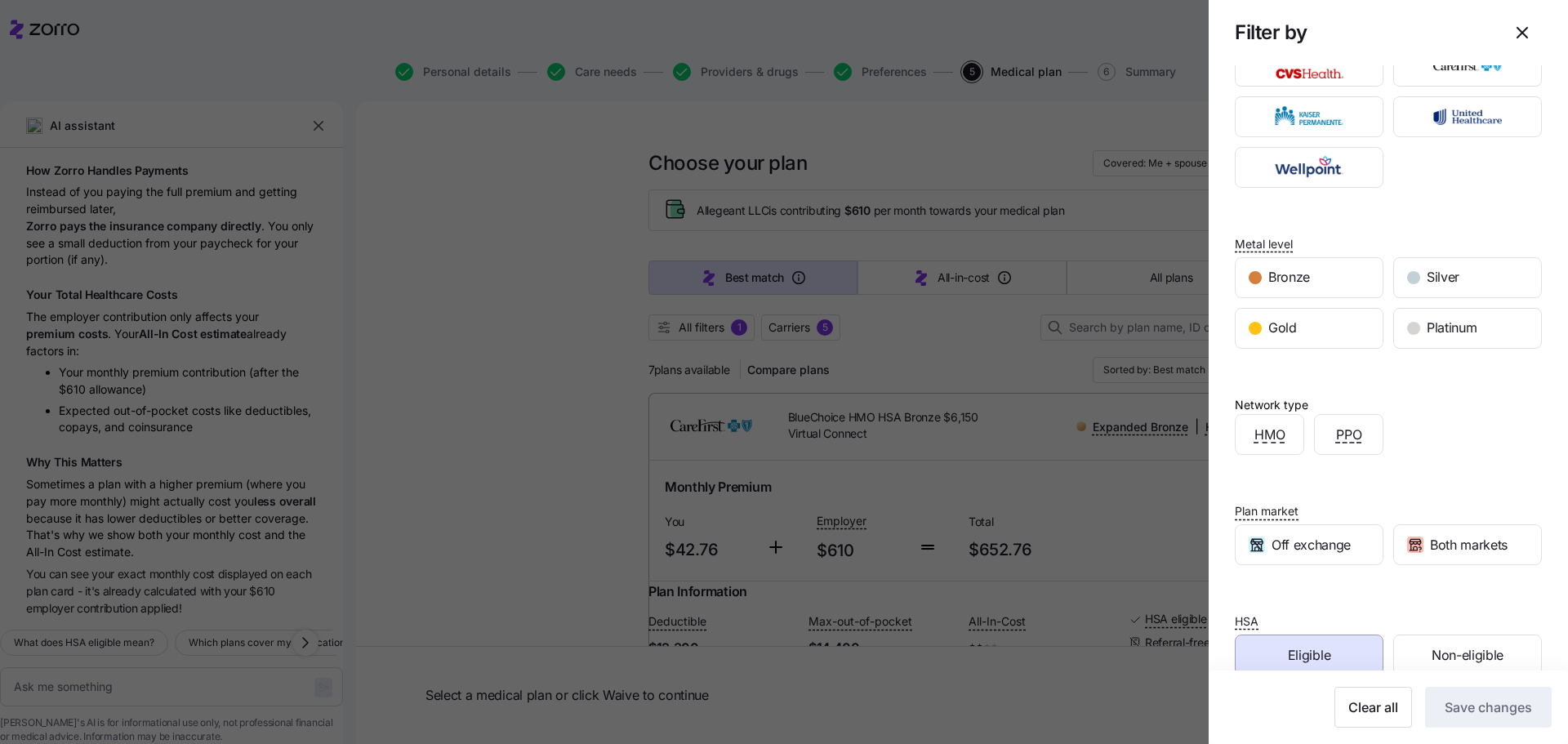
scroll to position [81, 0]
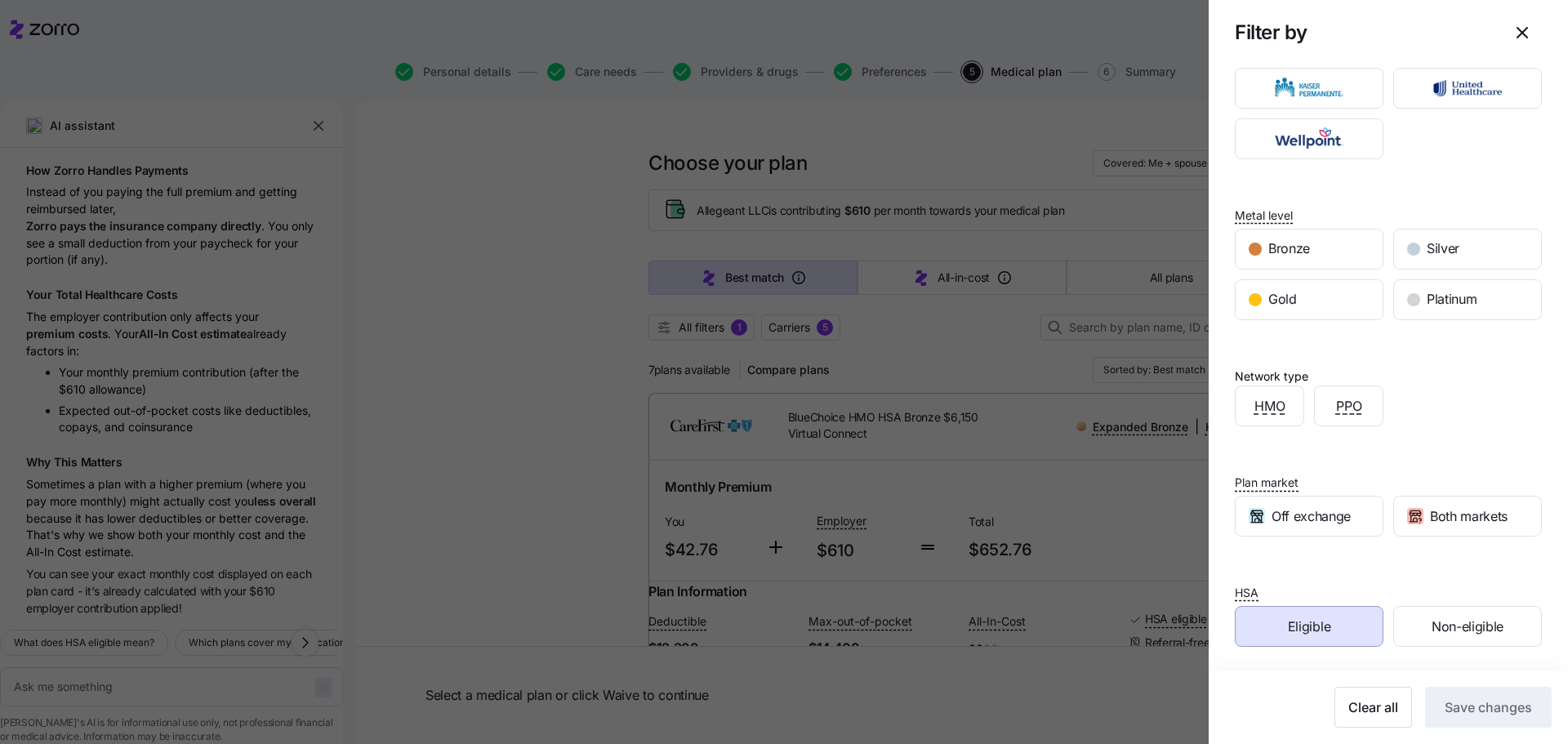
click at [1288, 624] on span "Eligible" at bounding box center [1309, 626] width 43 height 20
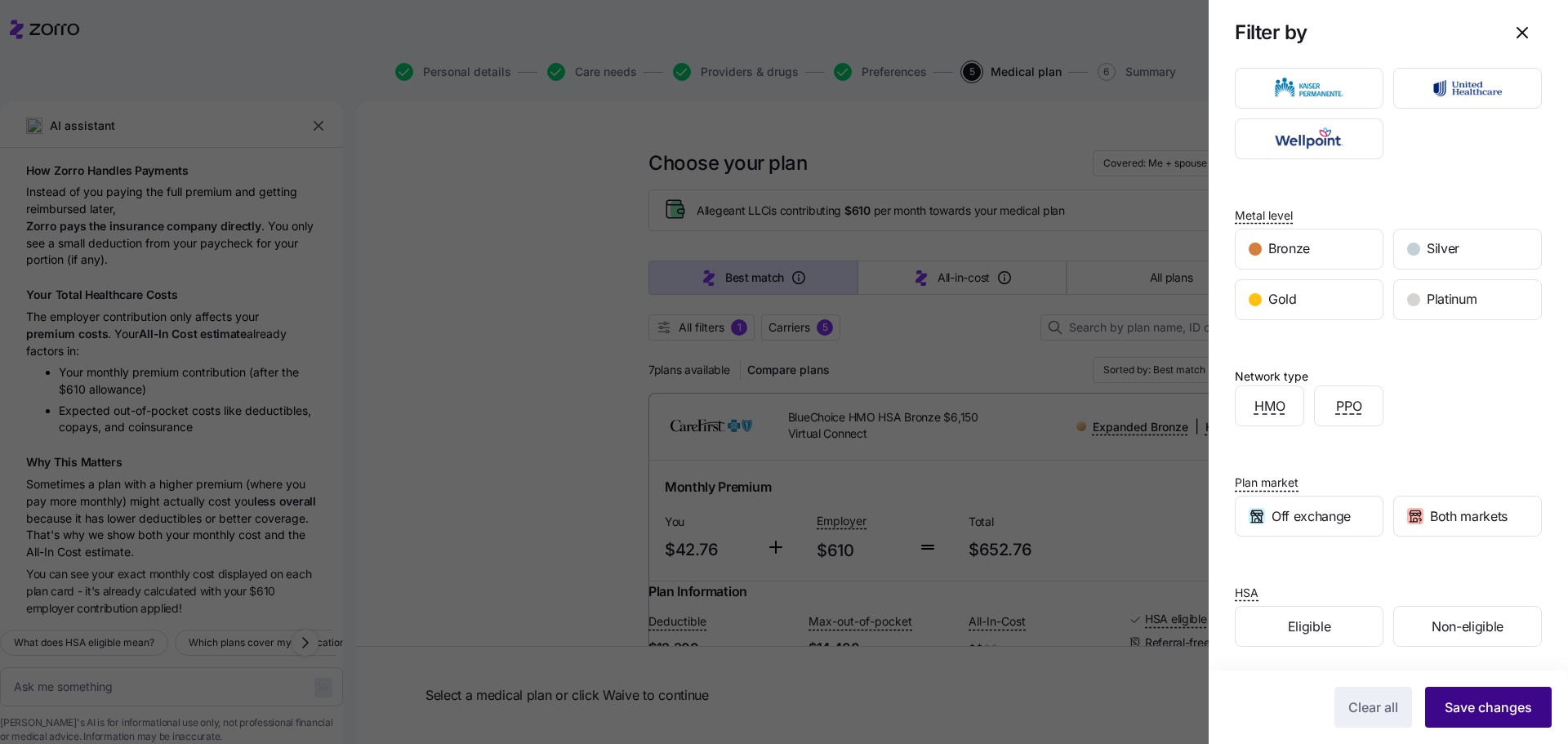
click at [1459, 702] on span "Save changes" at bounding box center [1488, 707] width 87 height 19
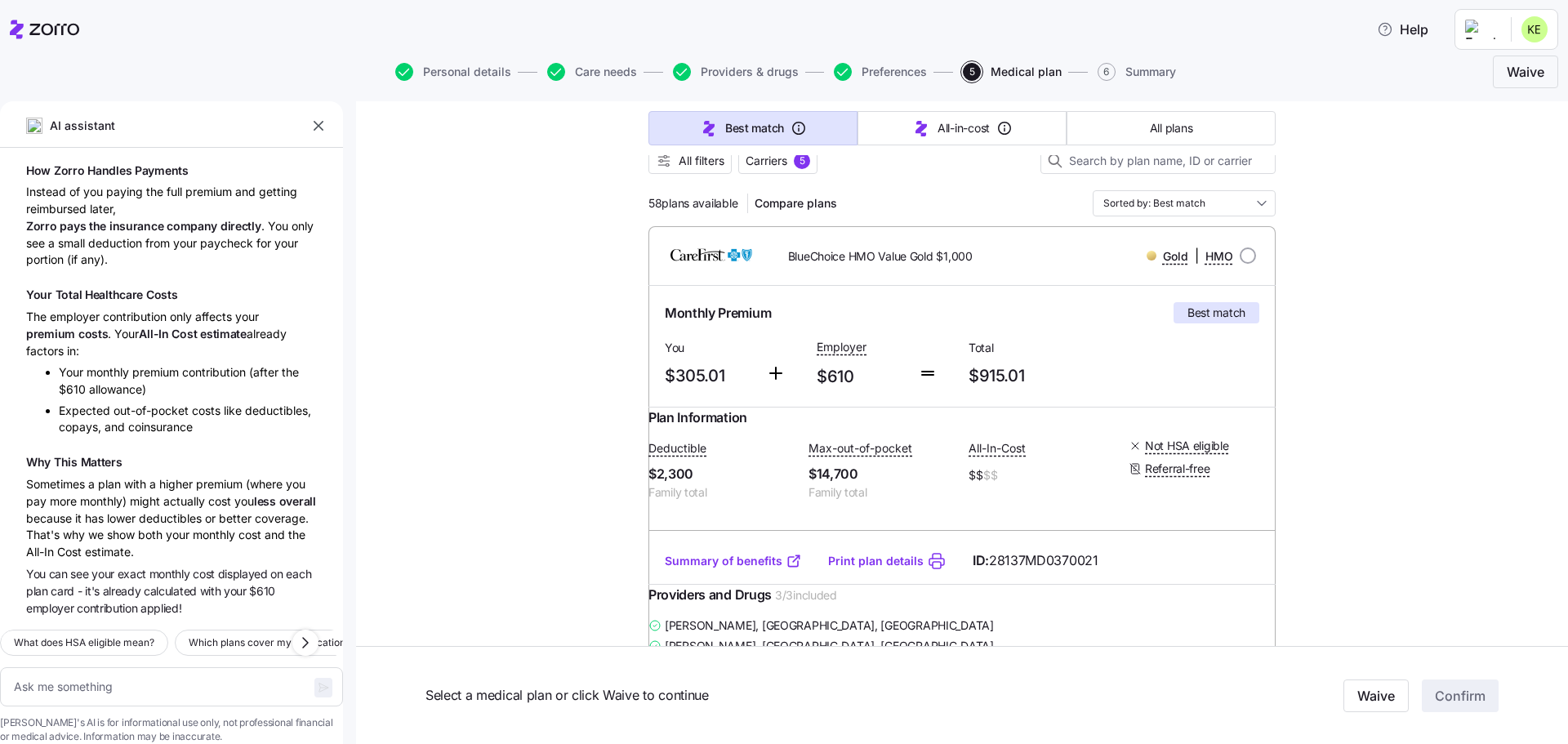
scroll to position [164, 0]
click at [691, 171] on span "All filters" at bounding box center [701, 164] width 46 height 16
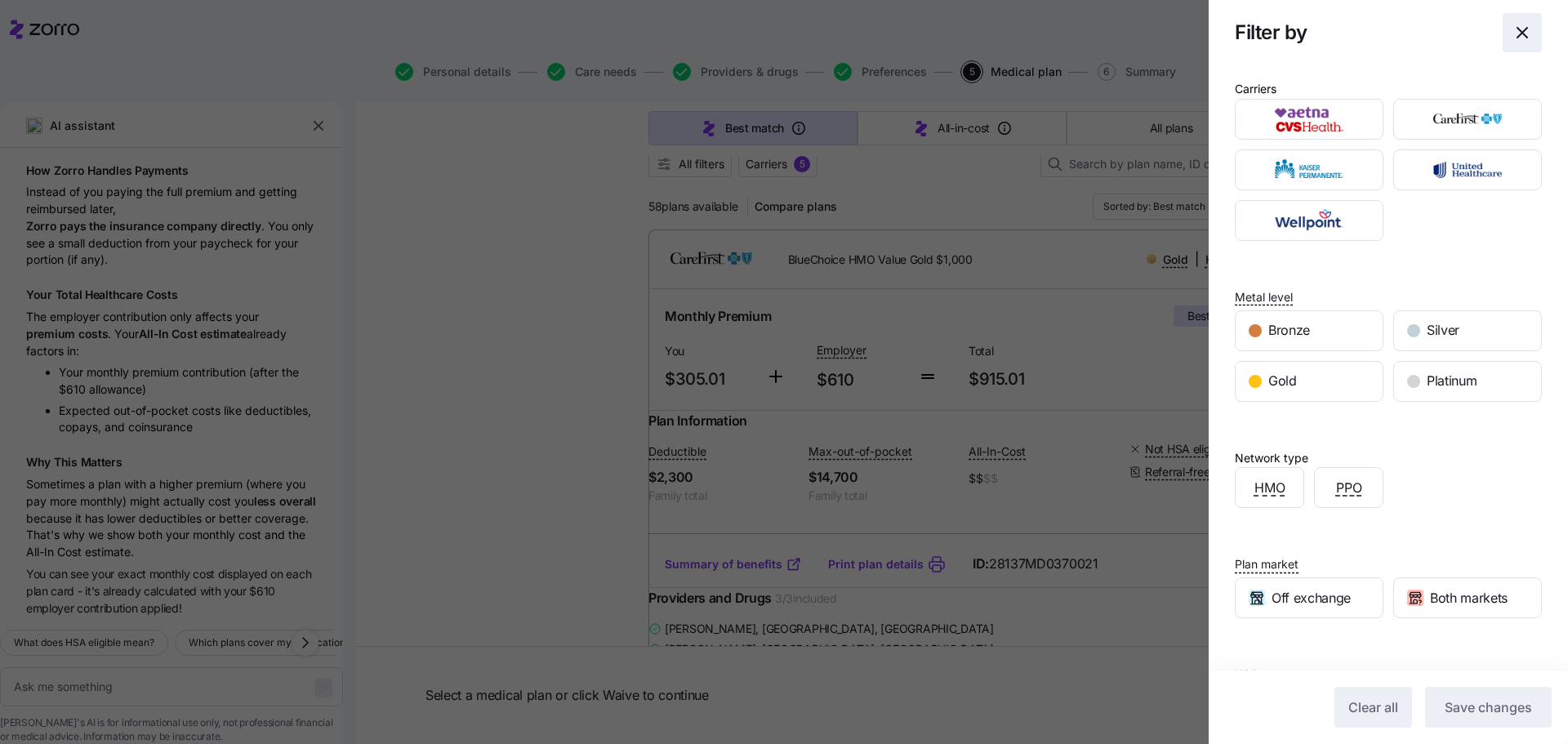
click at [1514, 34] on icon "button" at bounding box center [1521, 33] width 19 height 19
type textarea "x"
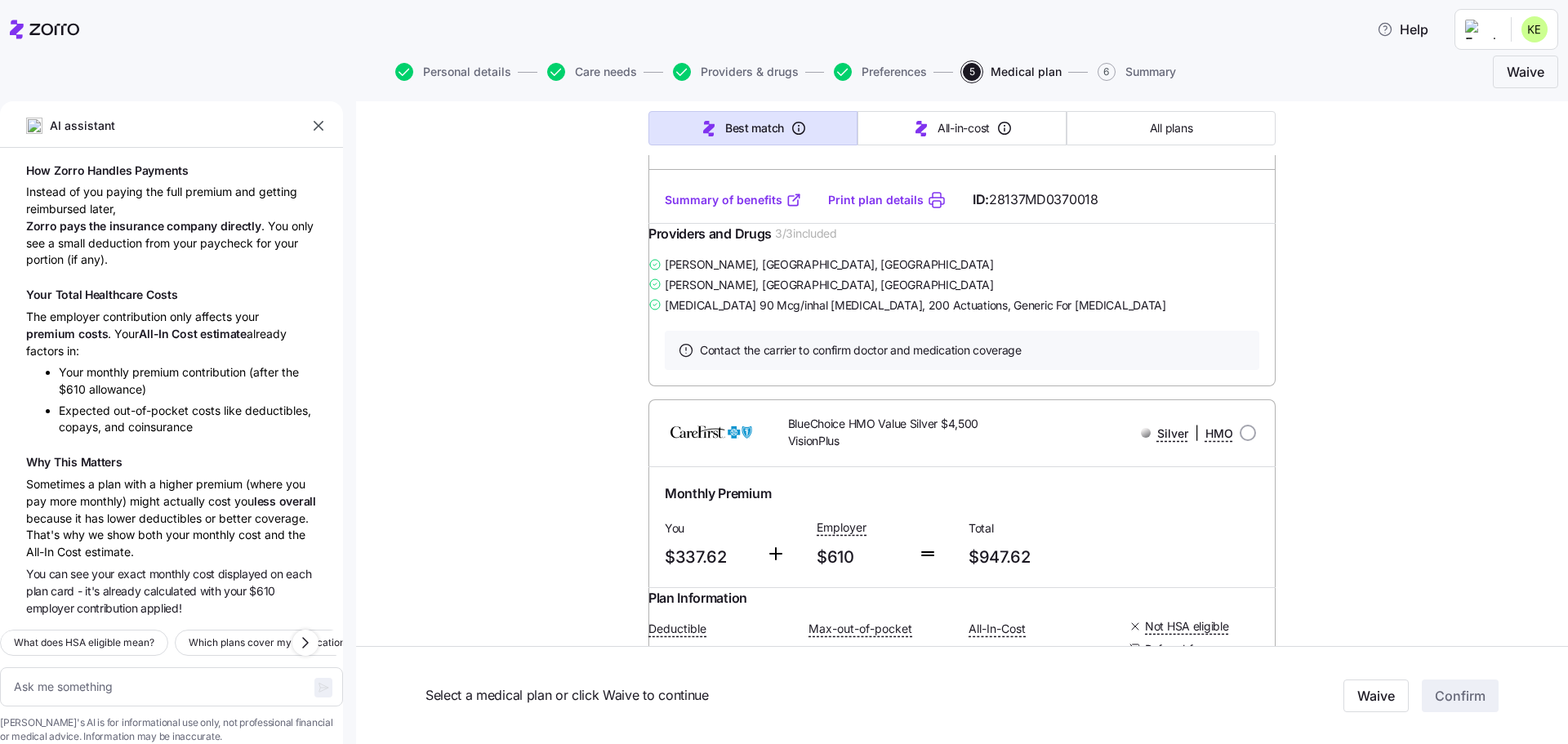
scroll to position [3755, 0]
click at [319, 125] on icon "button" at bounding box center [319, 126] width 10 height 10
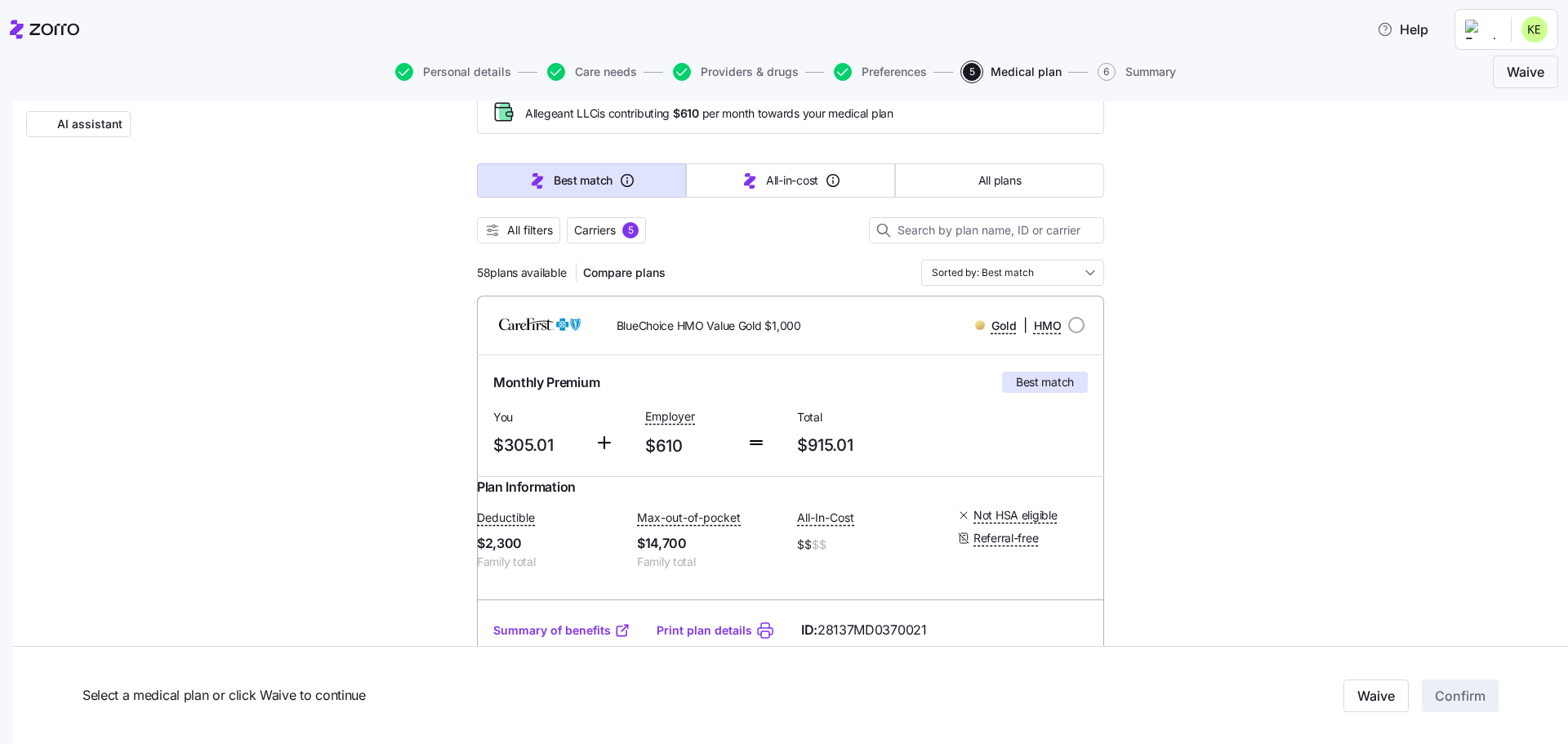
scroll to position [81, 0]
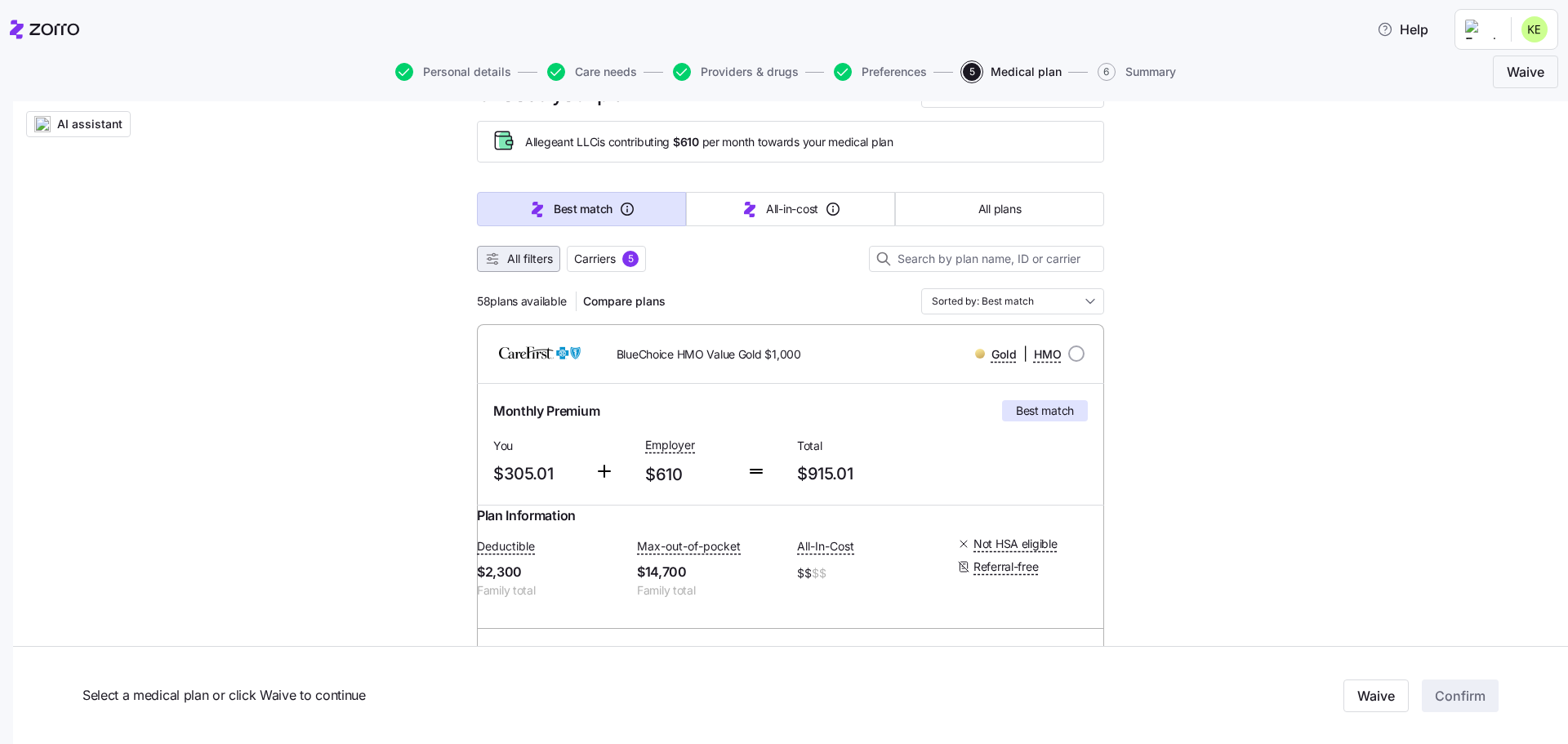
click at [523, 251] on button "All filters" at bounding box center [518, 259] width 83 height 26
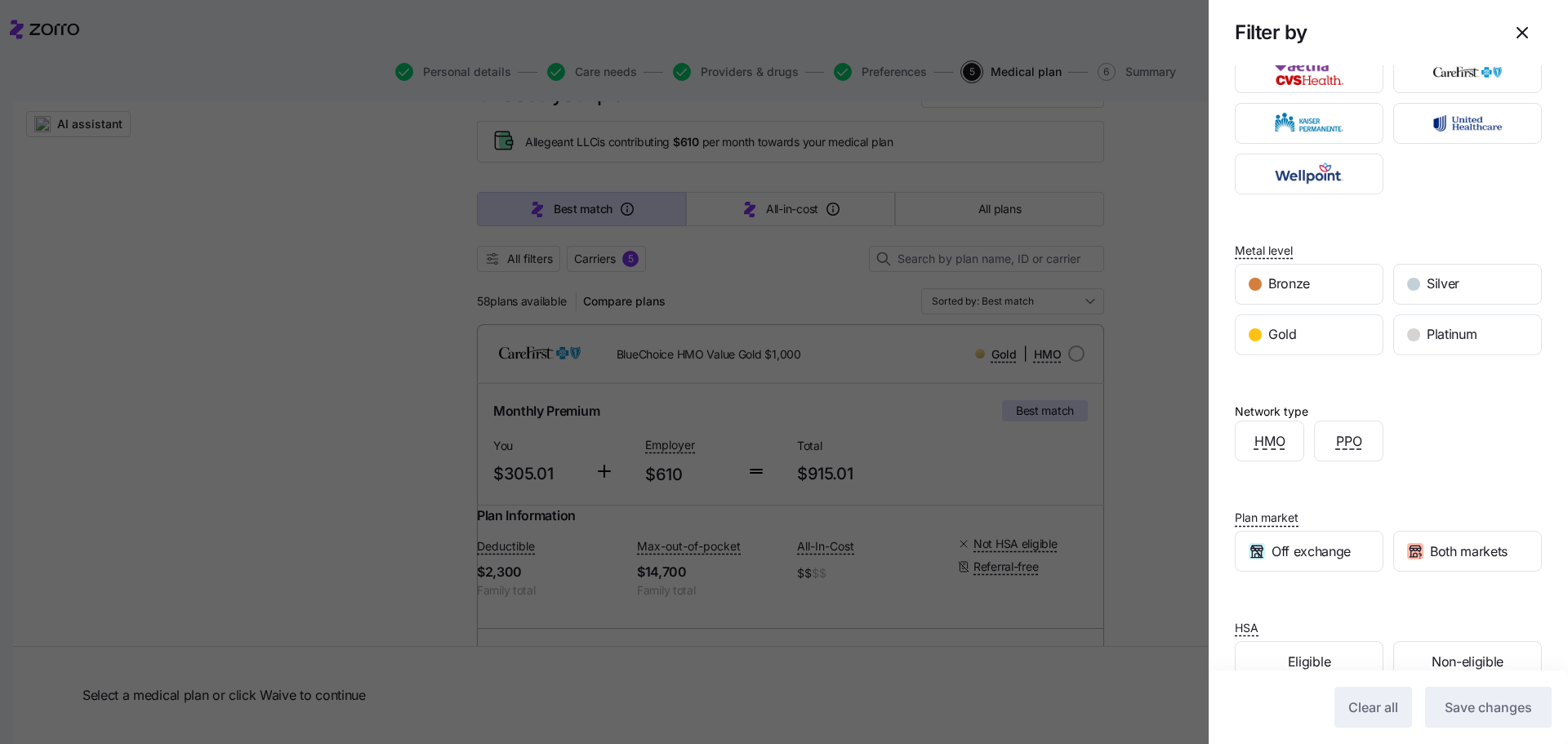
scroll to position [84, 0]
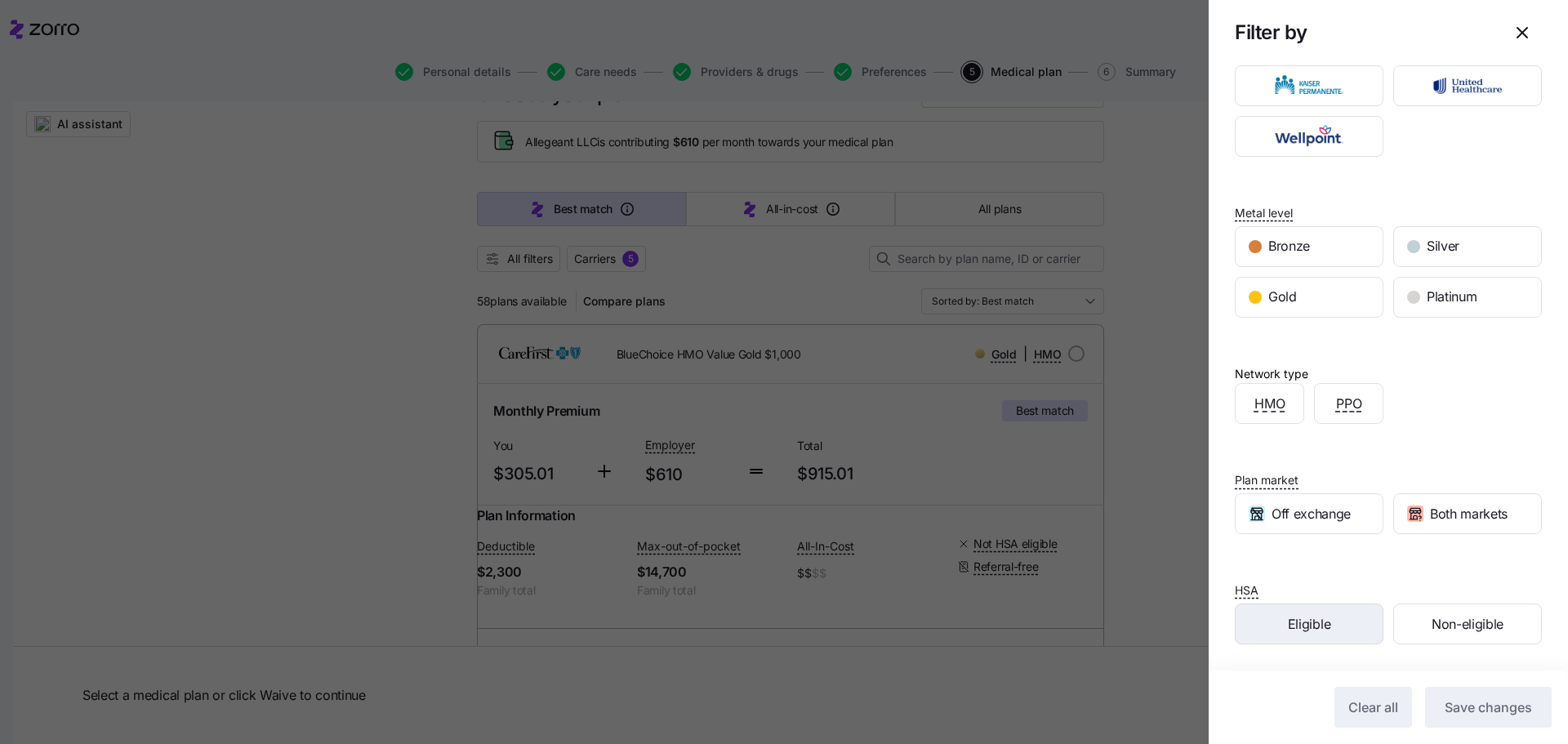
click at [1283, 637] on div "Eligible" at bounding box center [1309, 623] width 147 height 39
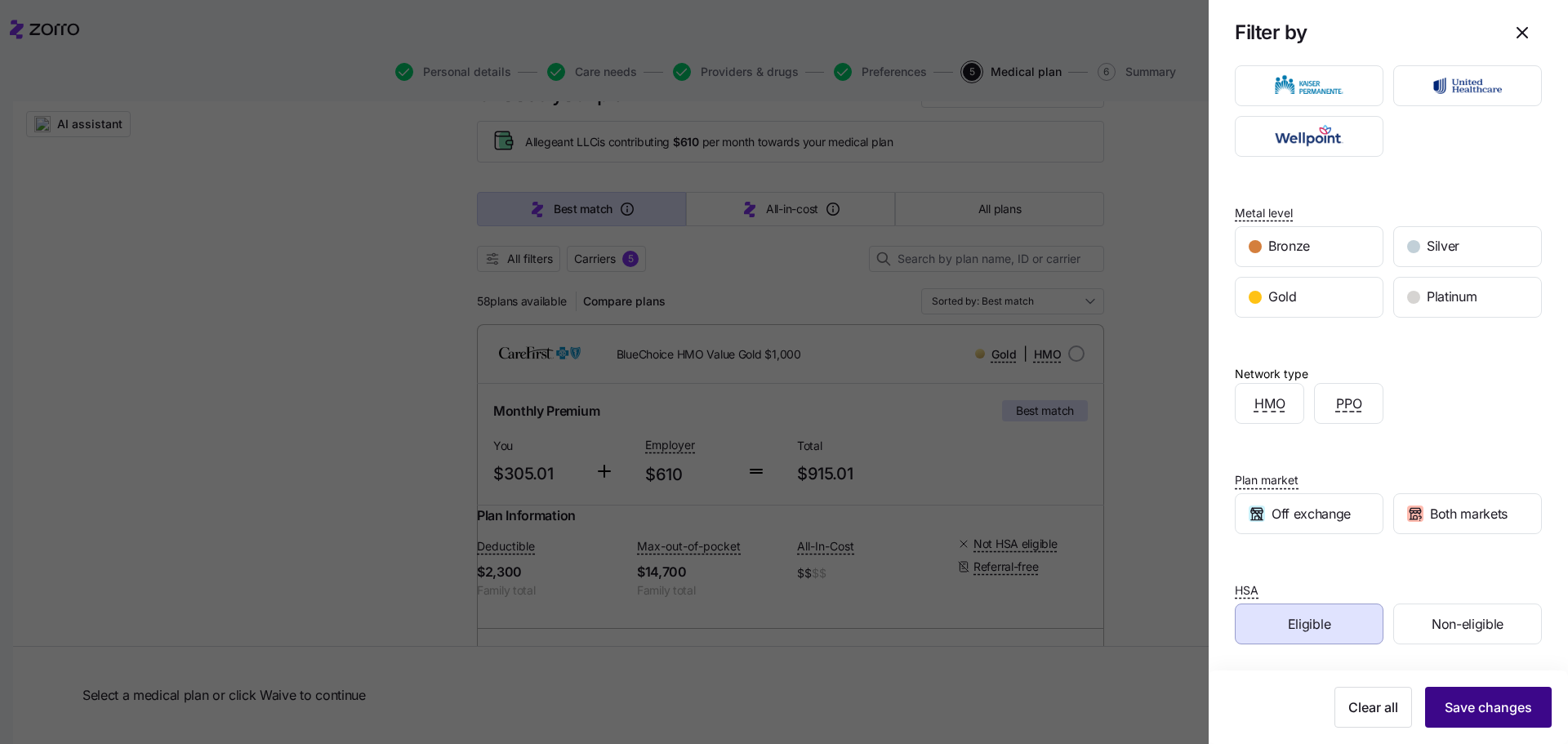
click at [1444, 708] on span "Save changes" at bounding box center [1488, 707] width 87 height 19
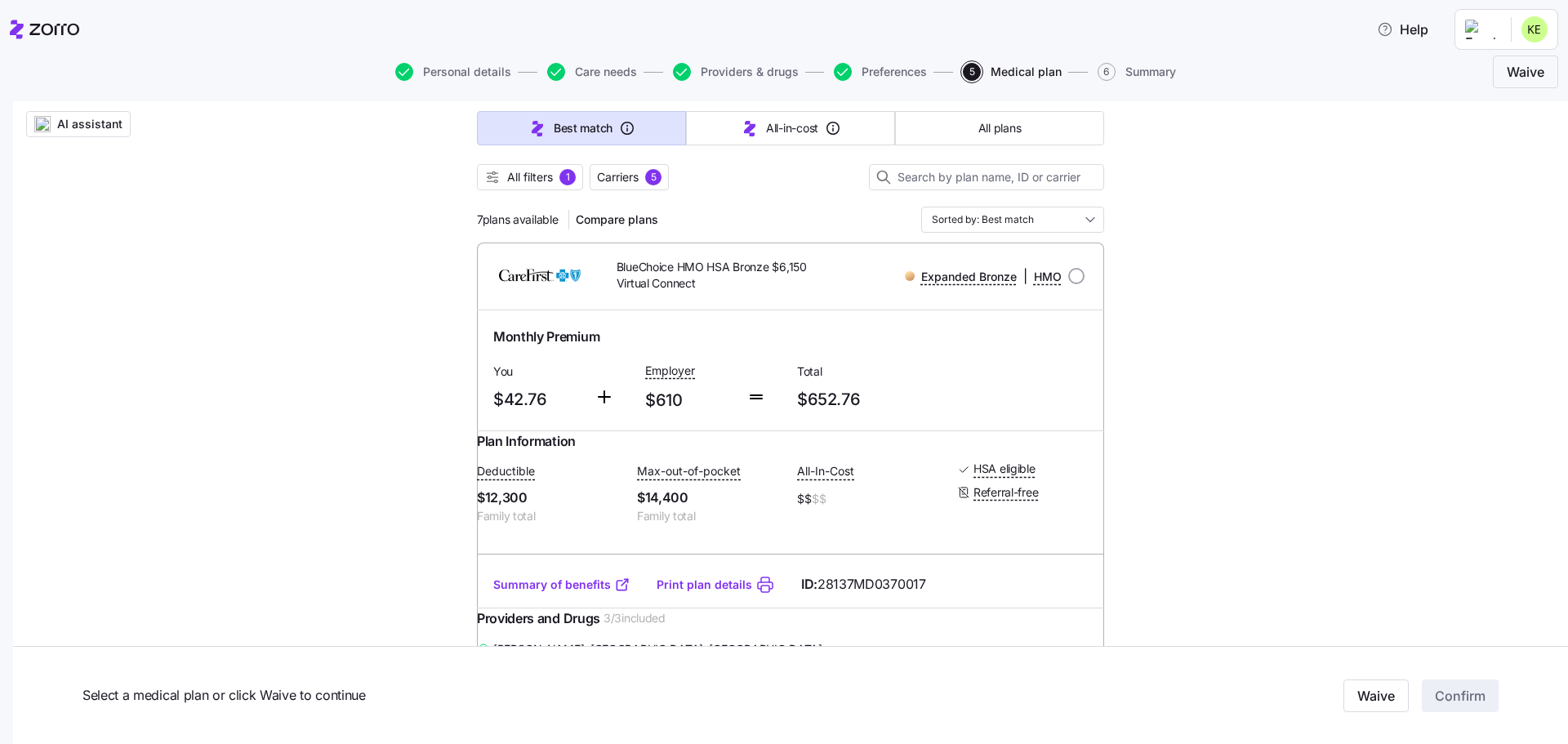
scroll to position [0, 0]
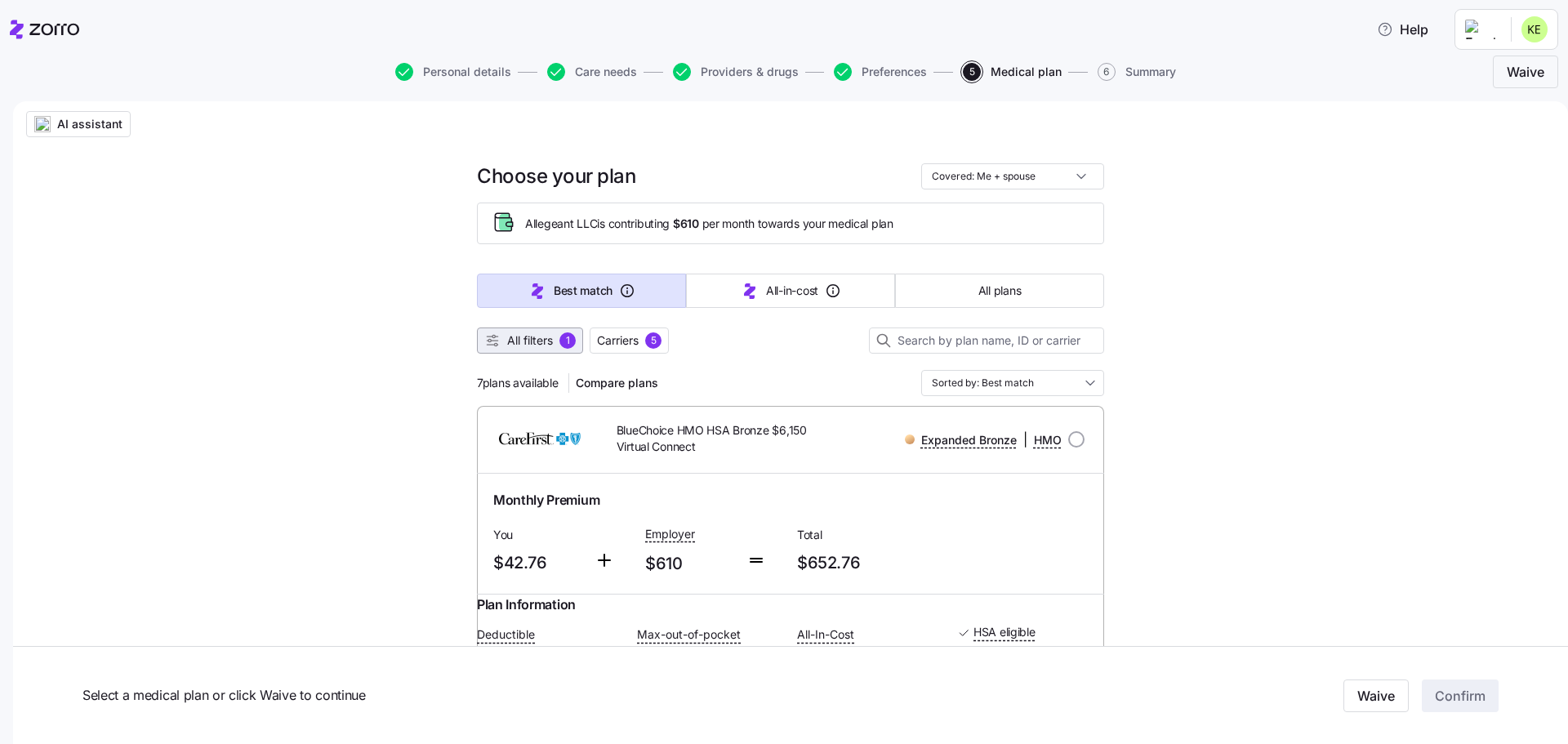
click at [519, 344] on span "All filters" at bounding box center [529, 340] width 46 height 16
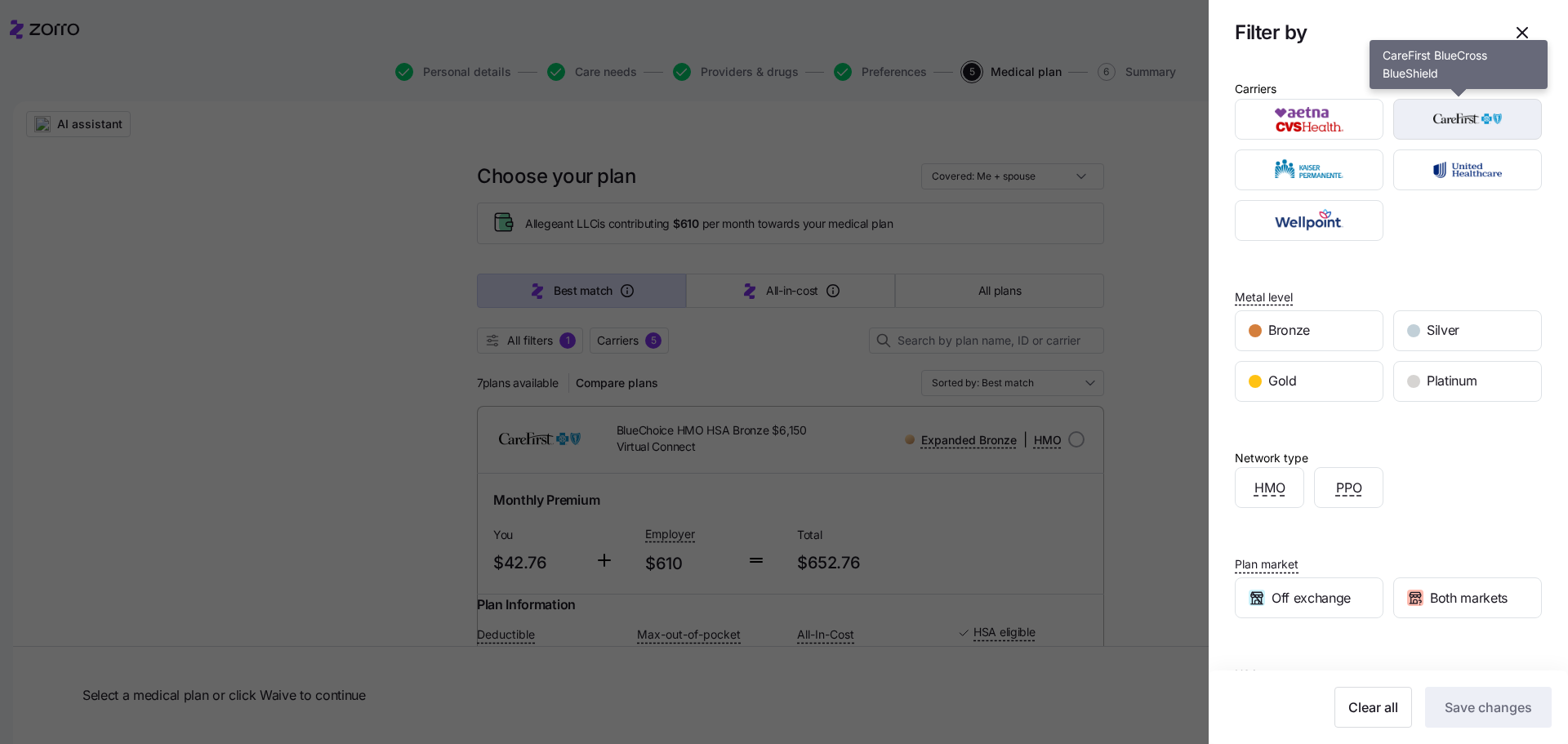
click at [1480, 127] on img "button" at bounding box center [1467, 119] width 120 height 33
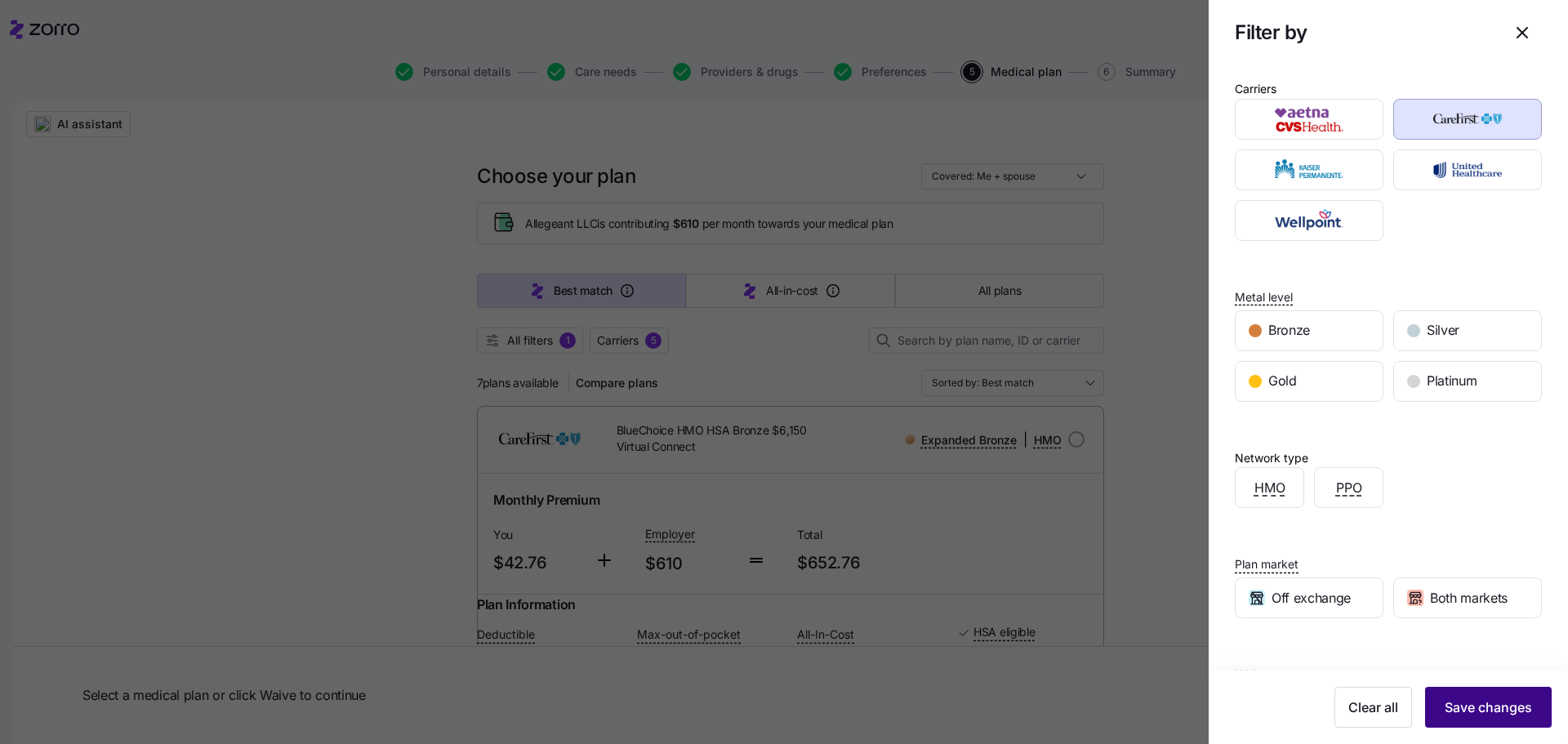
click at [1479, 699] on span "Save changes" at bounding box center [1488, 707] width 87 height 19
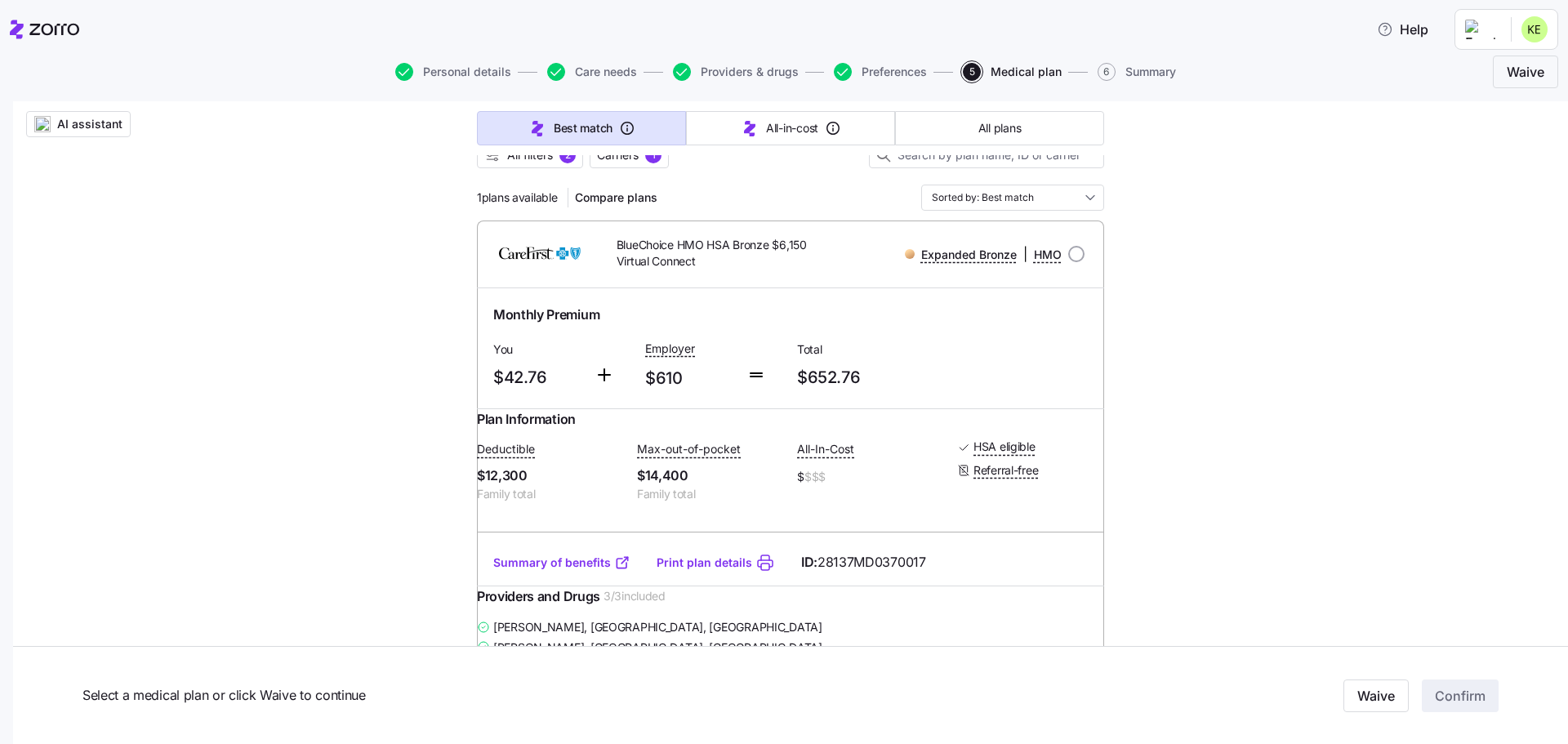
scroll to position [347, 0]
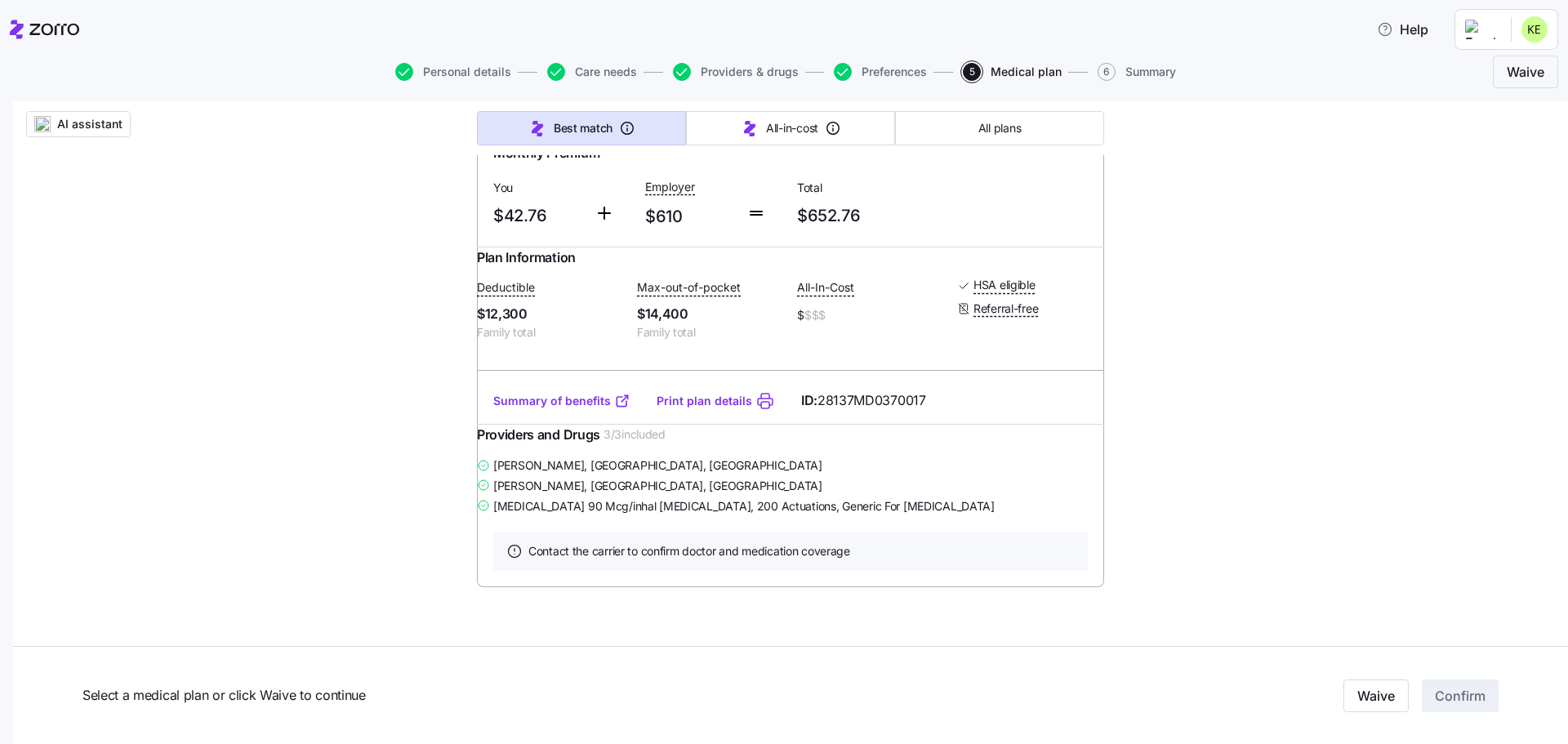
click at [550, 409] on link "Summary of benefits" at bounding box center [562, 400] width 138 height 16
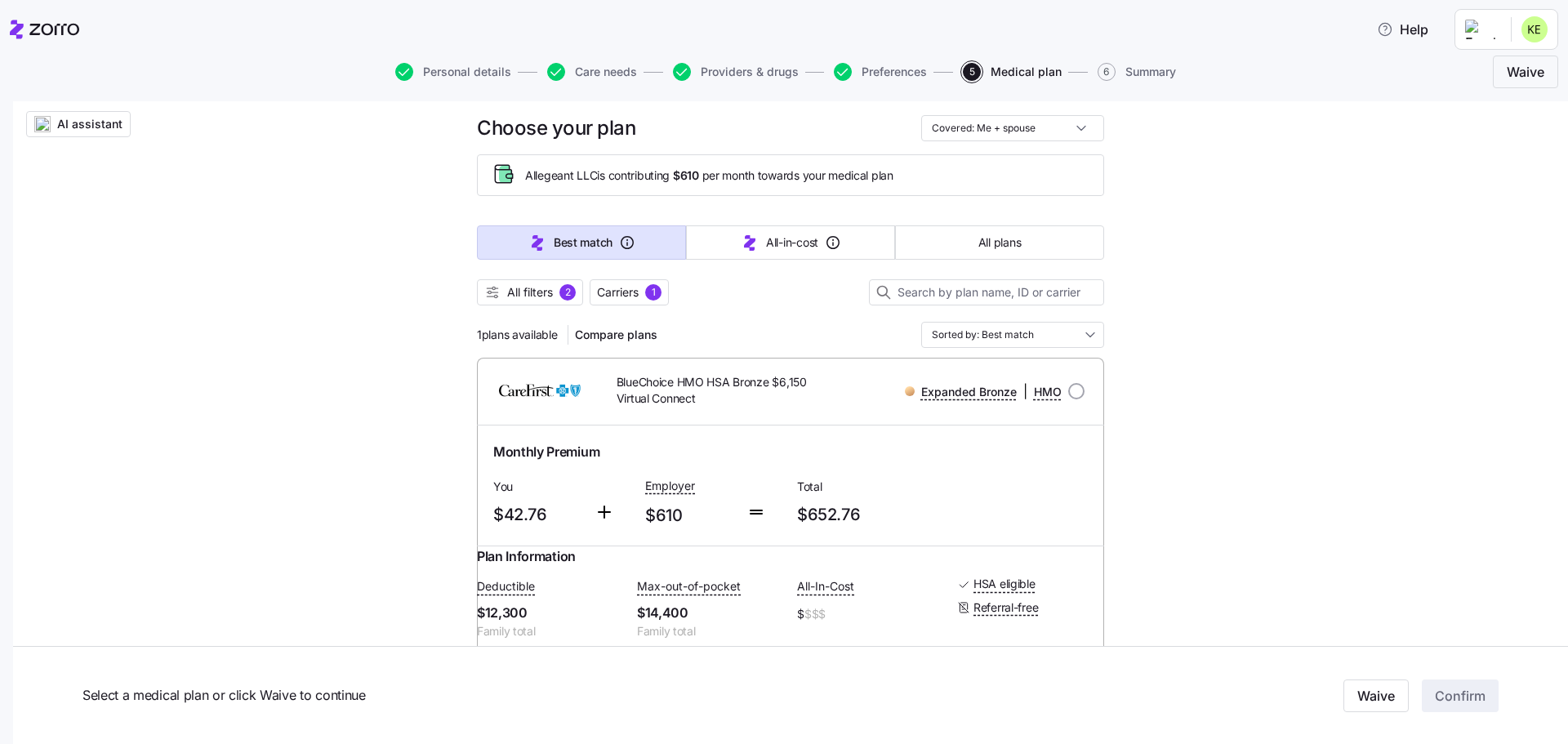
scroll to position [20, 0]
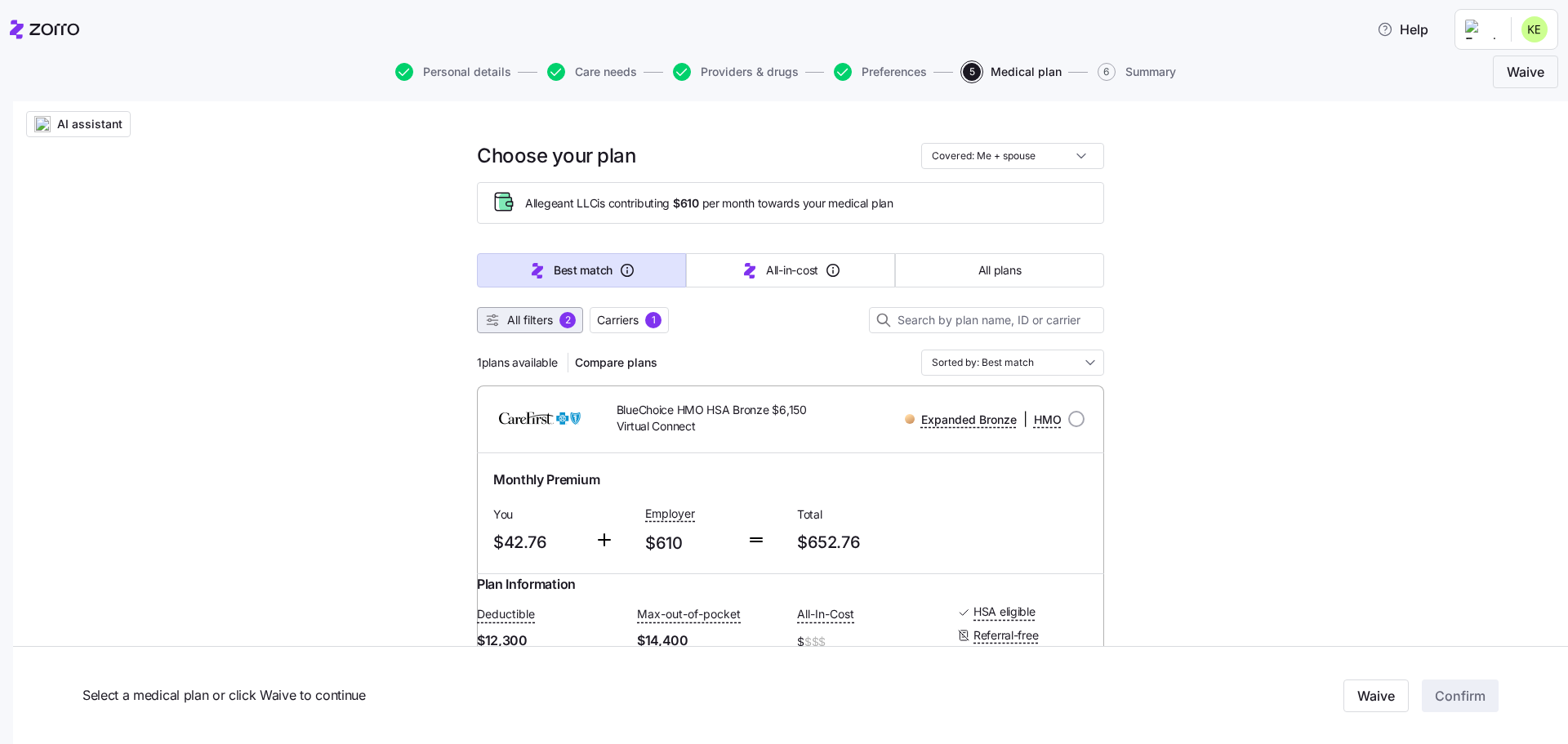
click at [527, 324] on span "All filters" at bounding box center [529, 320] width 46 height 16
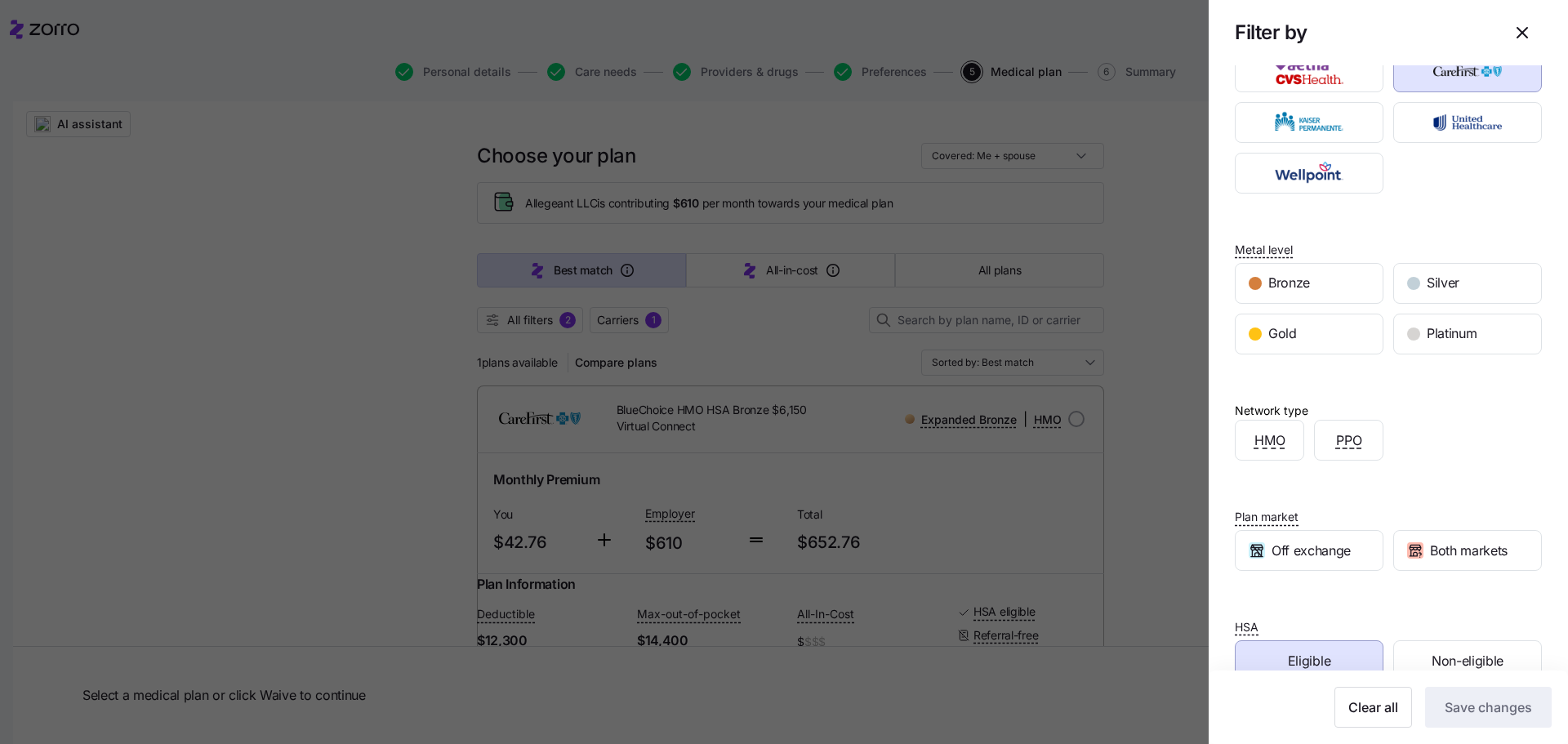
scroll to position [84, 0]
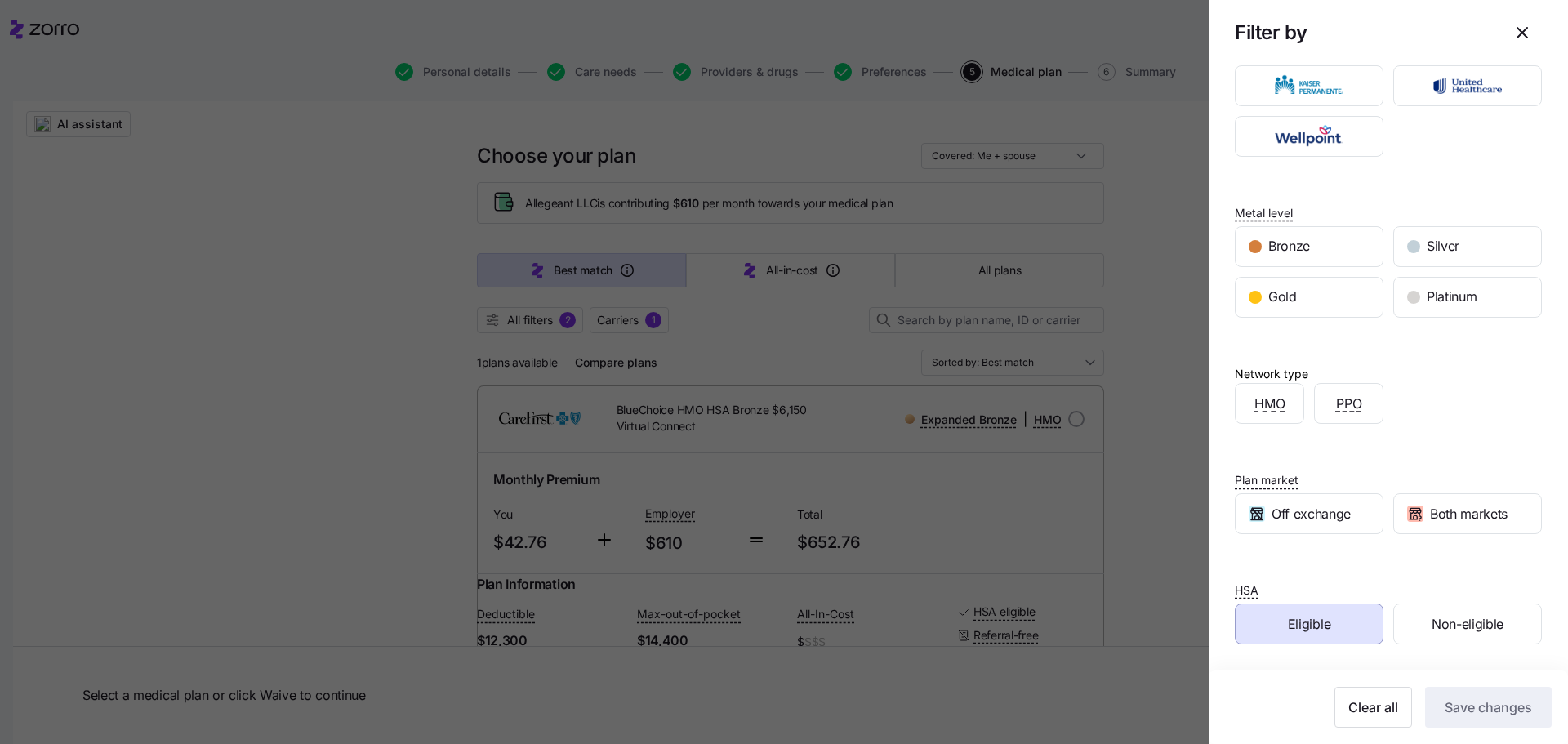
click at [1315, 624] on span "Eligible" at bounding box center [1309, 624] width 43 height 20
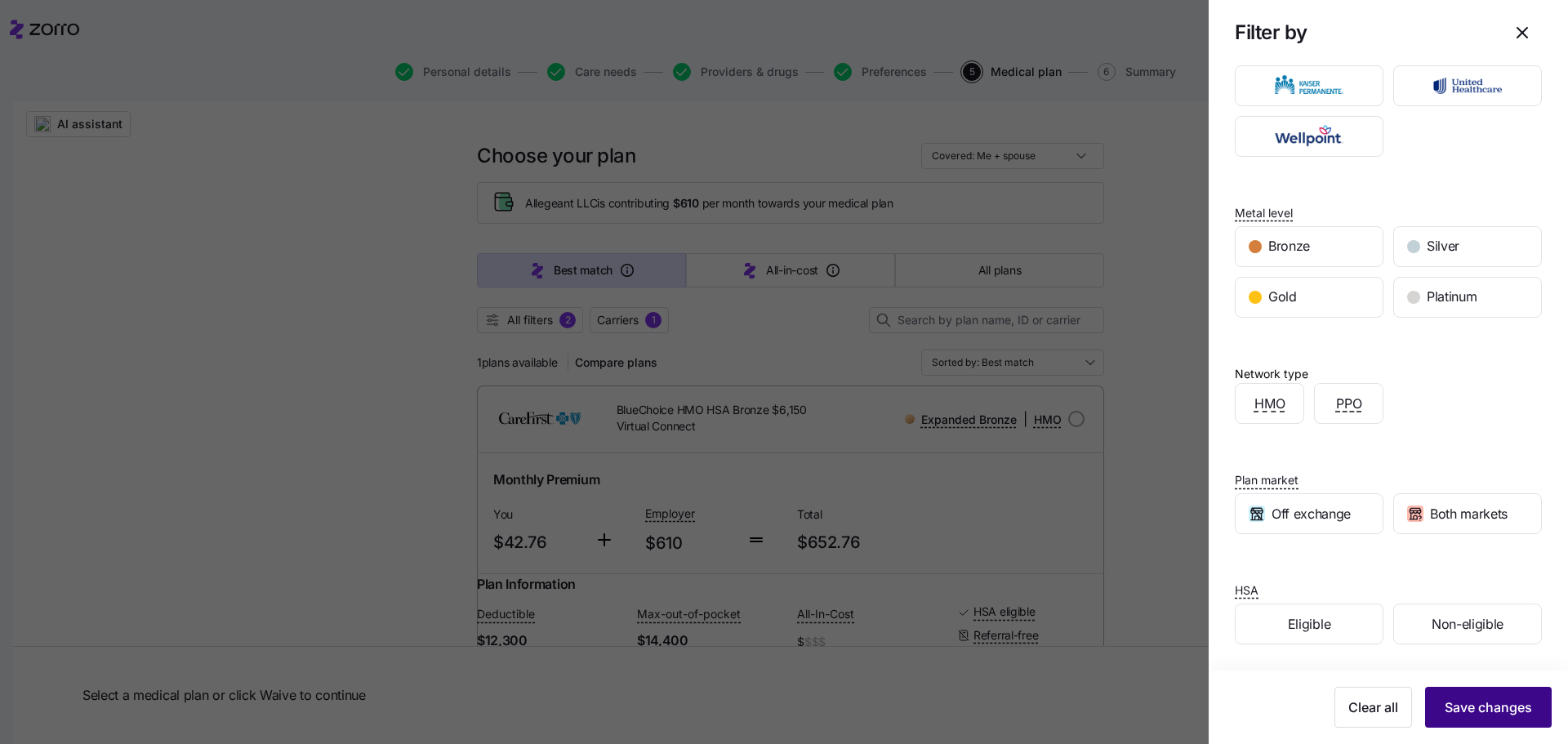
click at [1467, 707] on span "Save changes" at bounding box center [1488, 707] width 87 height 19
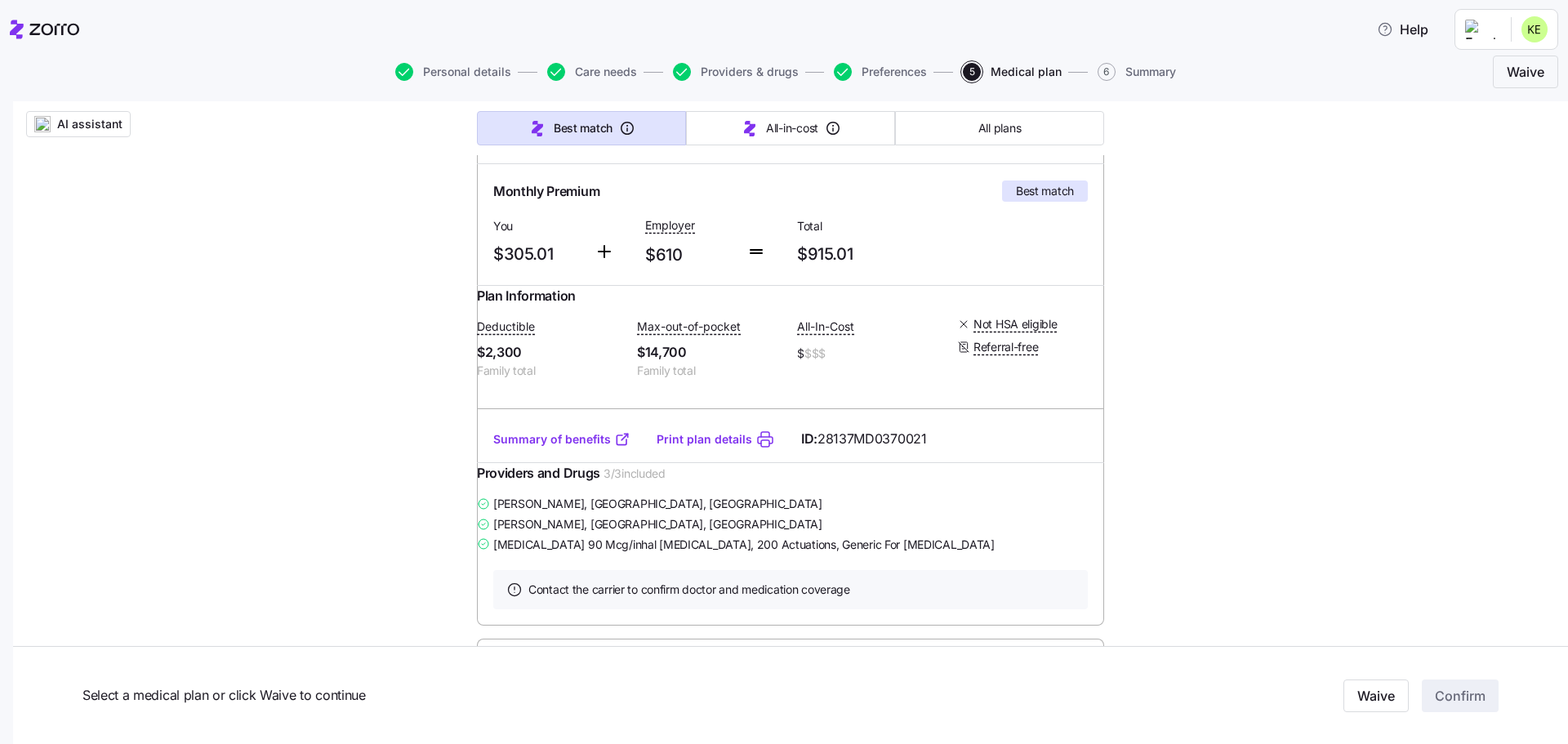
scroll to position [326, 0]
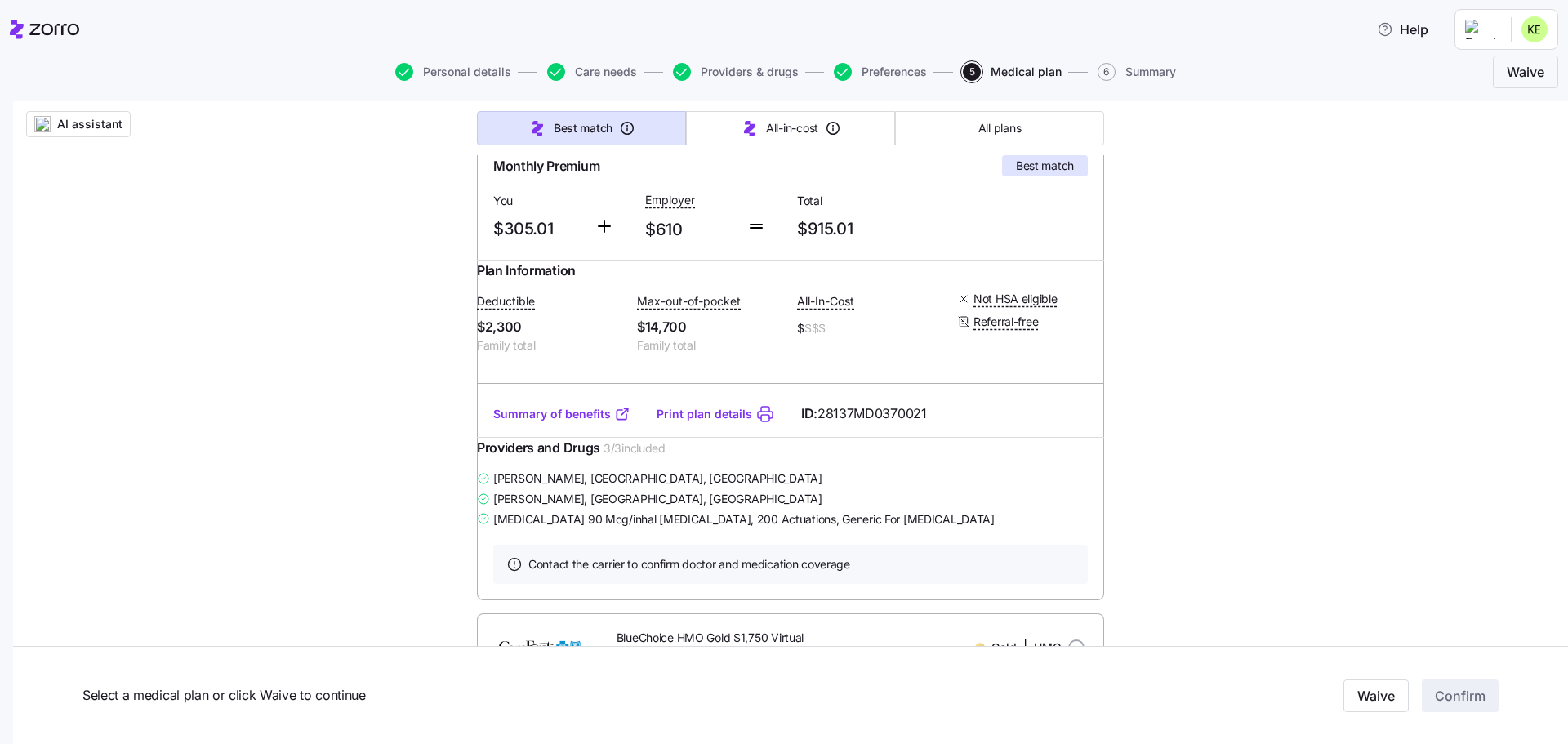
click at [560, 422] on link "Summary of benefits" at bounding box center [562, 414] width 138 height 16
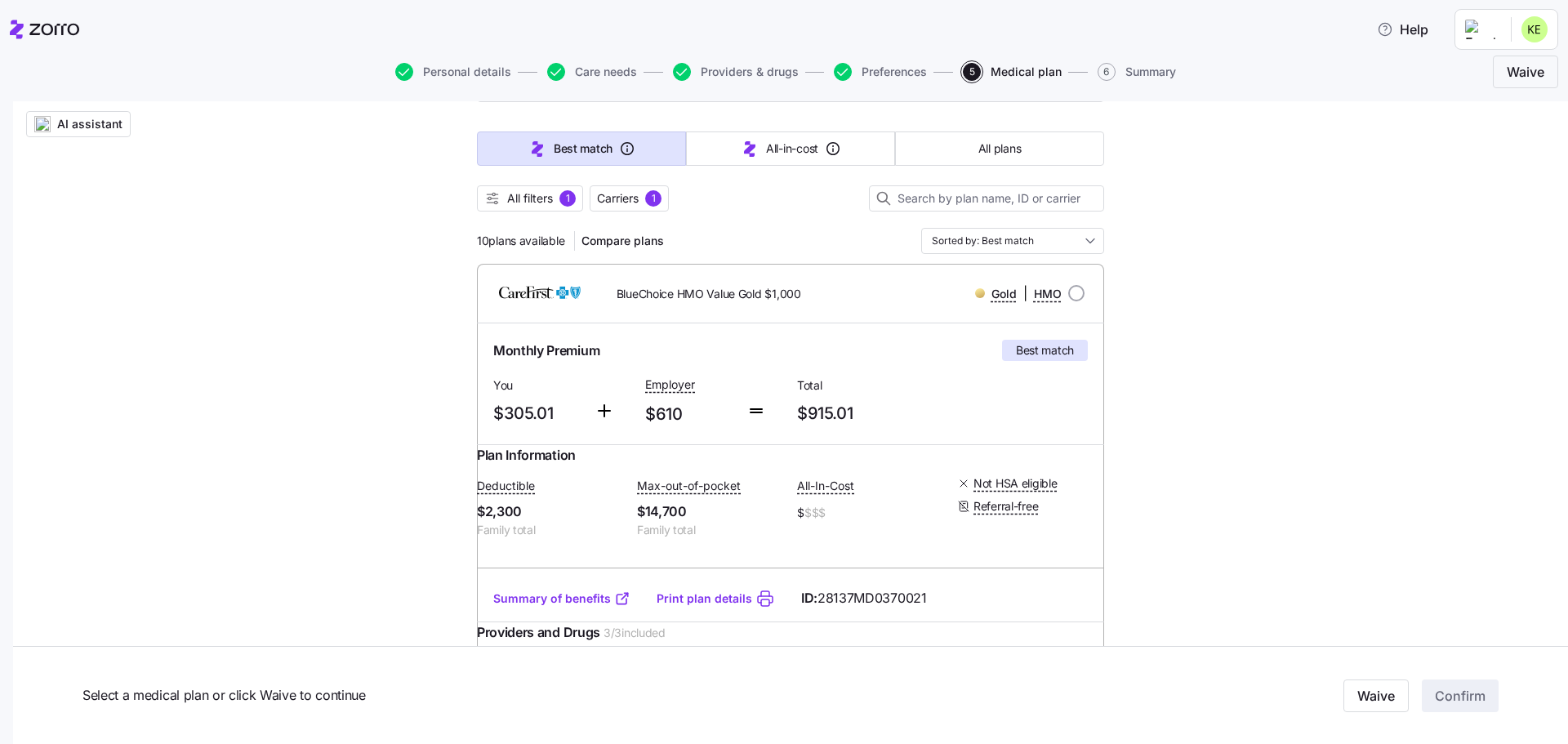
scroll to position [0, 0]
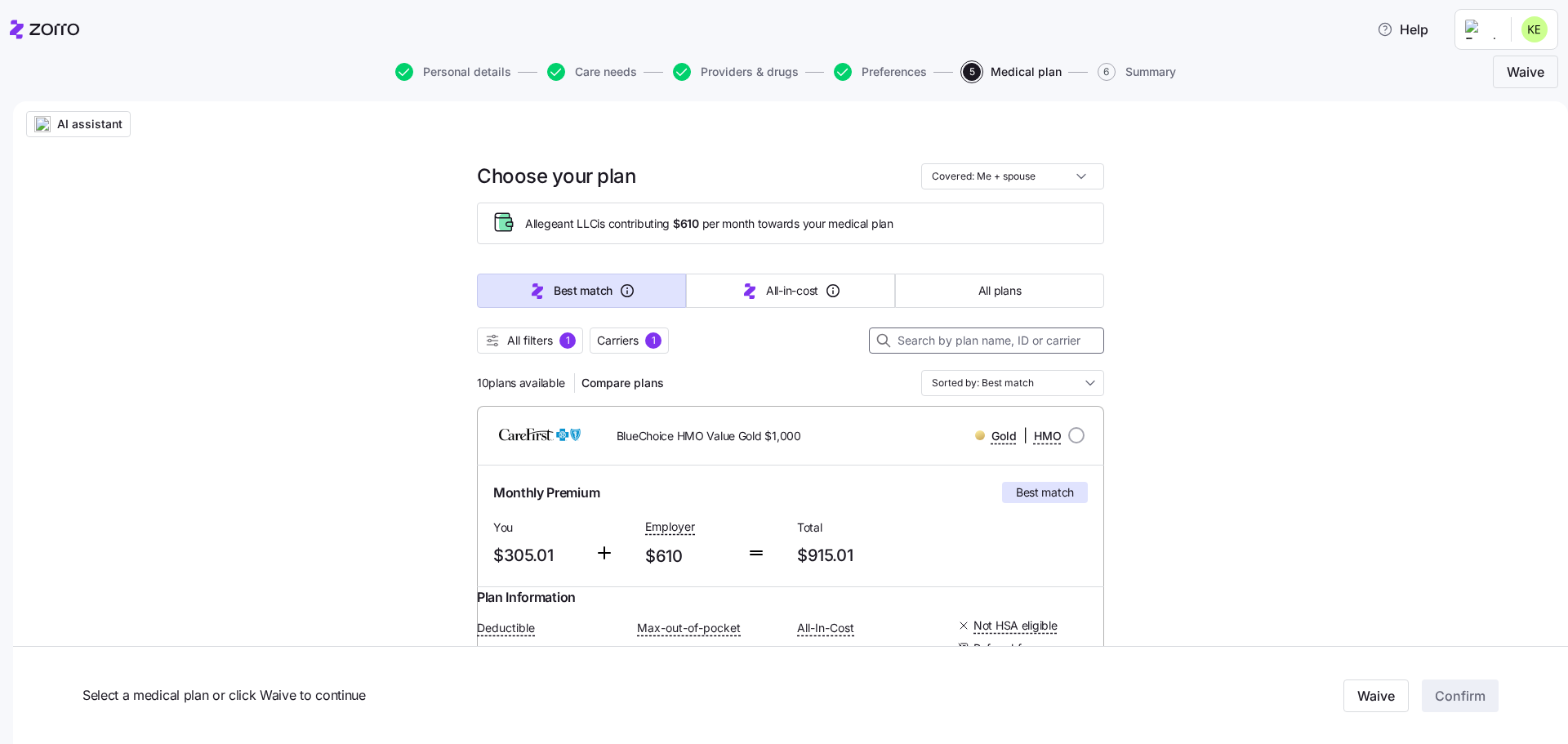
click at [999, 337] on input at bounding box center [986, 340] width 235 height 26
click at [1001, 367] on div at bounding box center [790, 361] width 627 height 16
click at [1001, 380] on input "Sorted by: Best match" at bounding box center [1012, 383] width 183 height 26
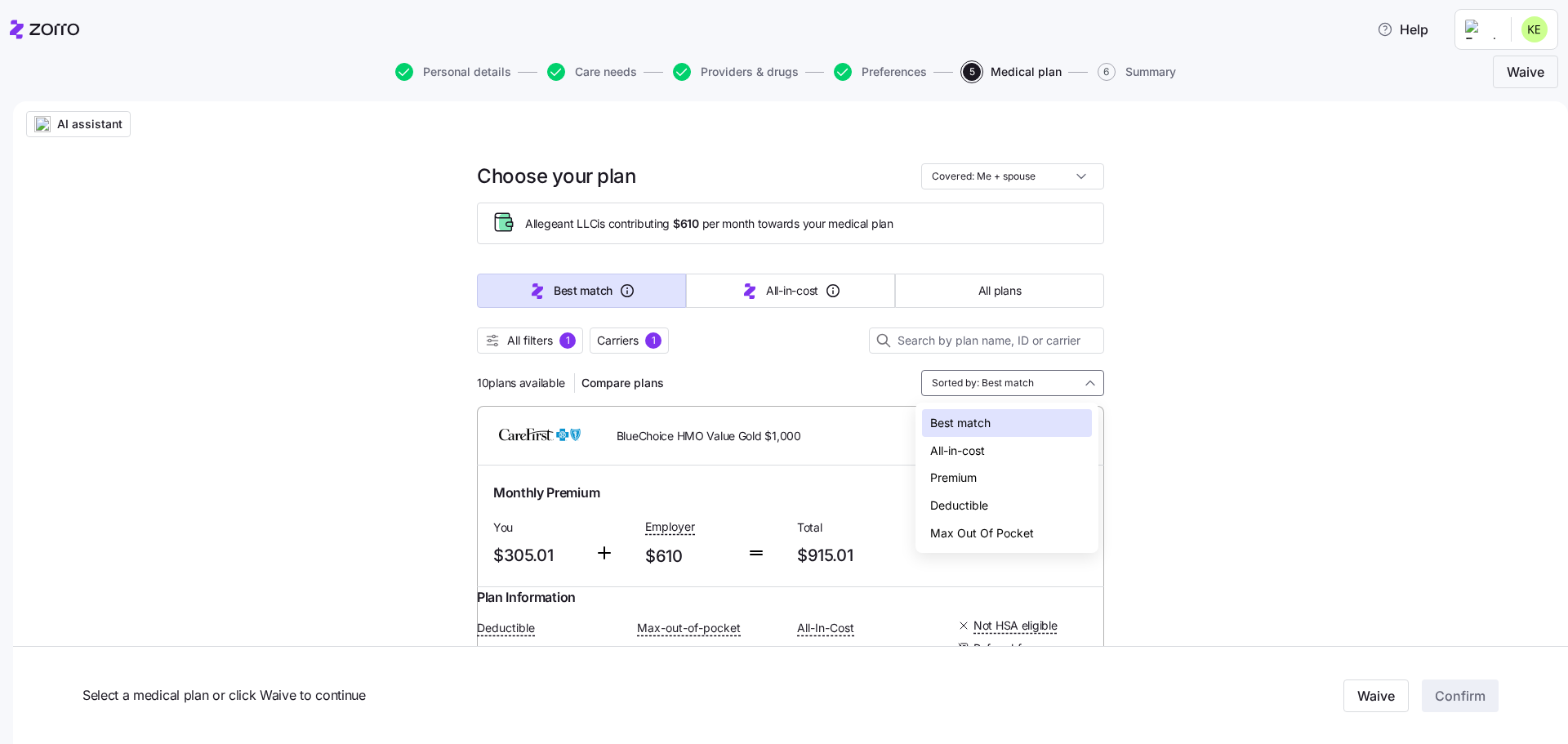
click at [986, 499] on div "Deductible" at bounding box center [1006, 505] width 170 height 28
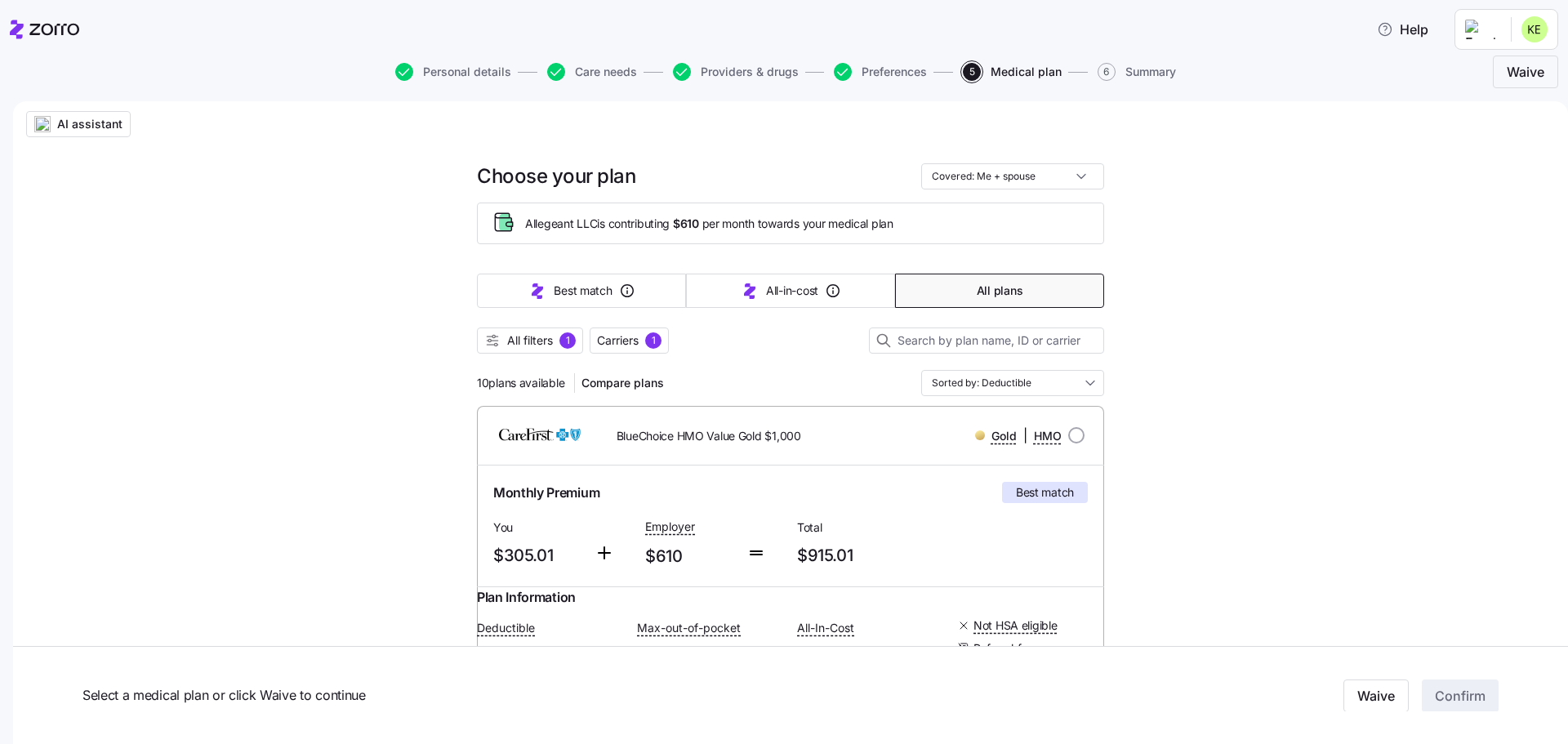
type input "Sorted by: Deductible"
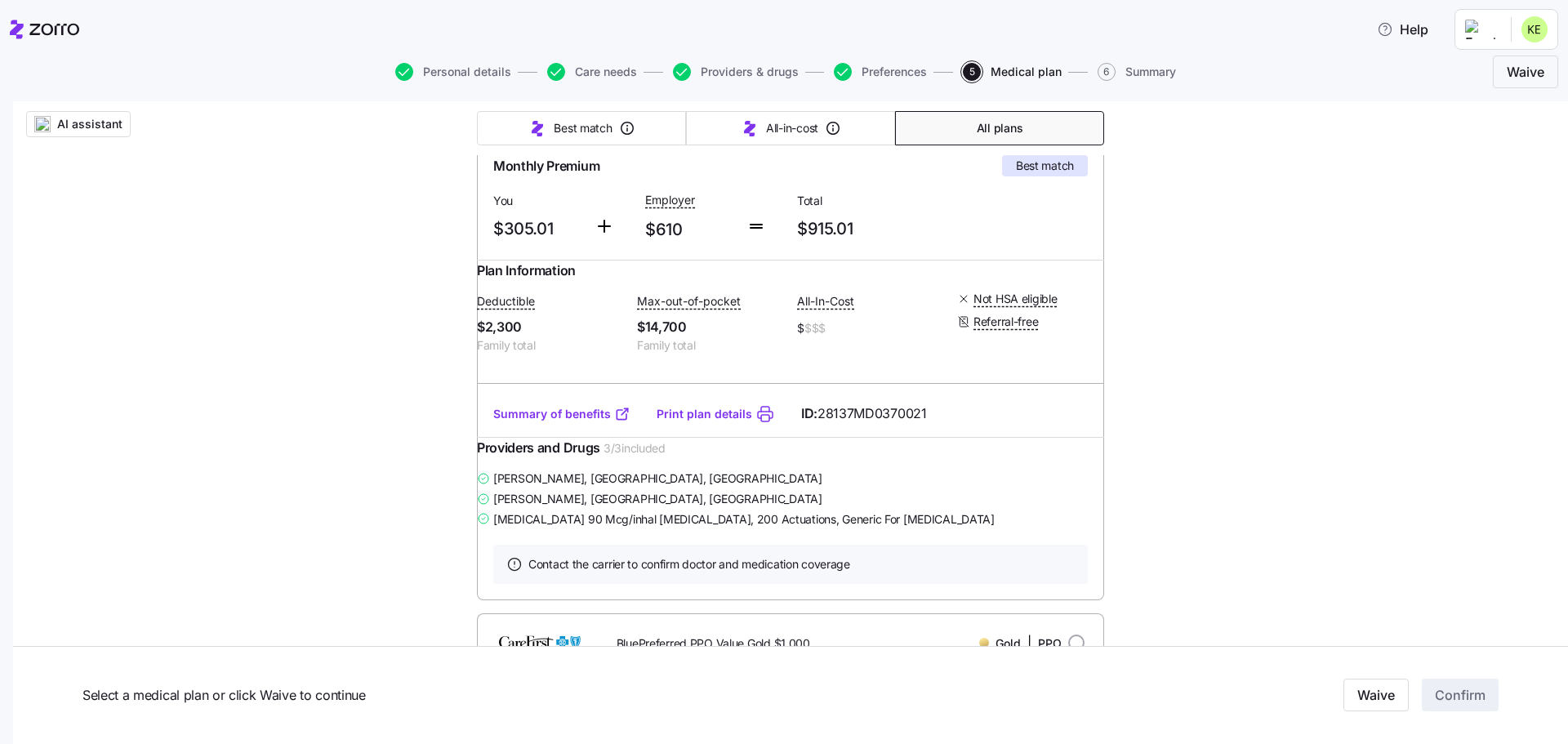
scroll to position [245, 0]
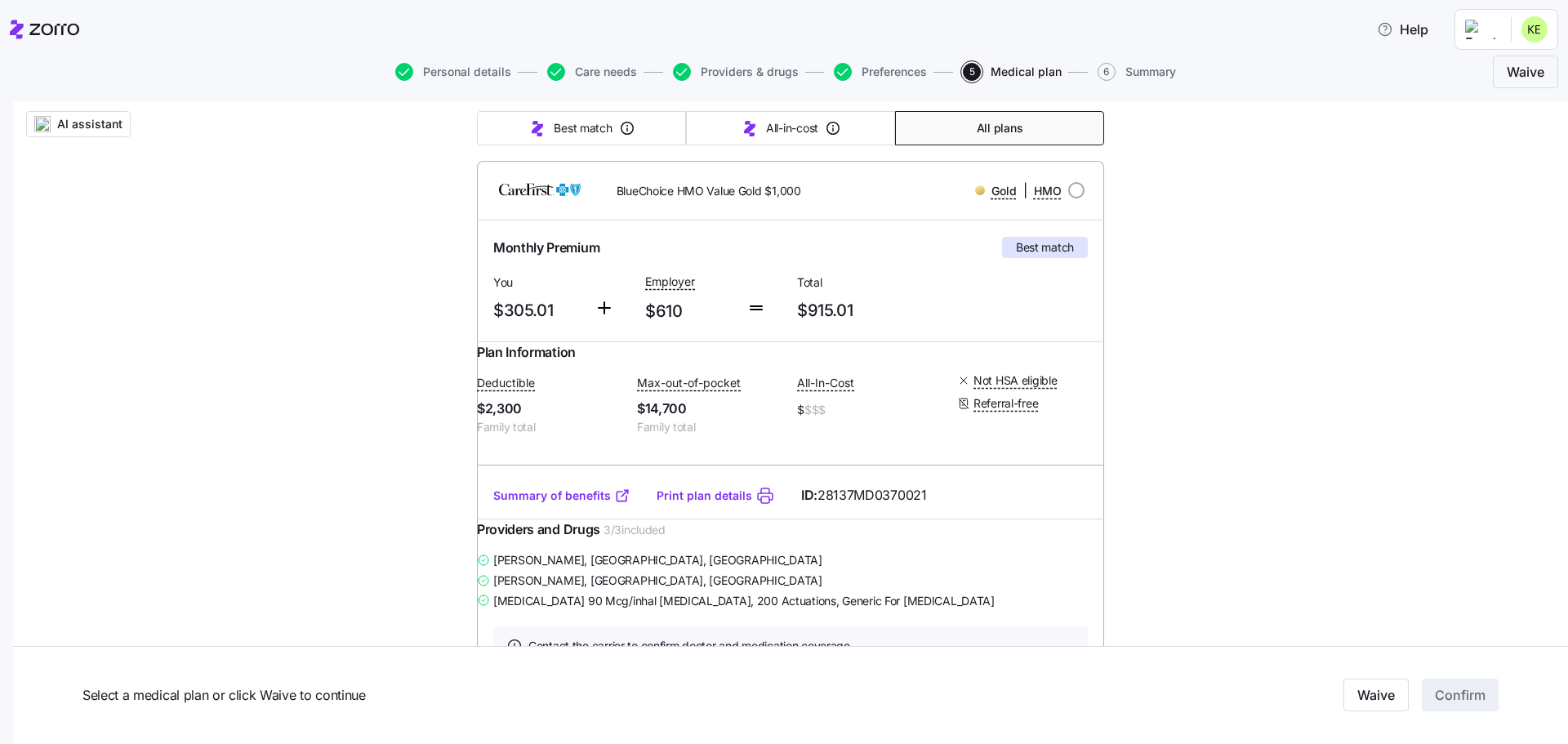
click at [551, 504] on link "Summary of benefits" at bounding box center [562, 495] width 138 height 16
